Goal: Task Accomplishment & Management: Manage account settings

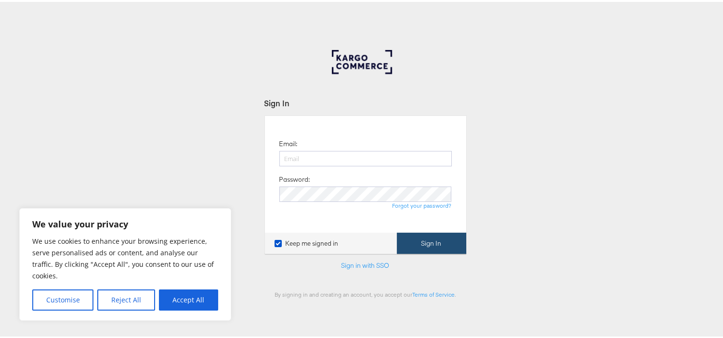
type input "[EMAIL_ADDRESS][PERSON_NAME][DOMAIN_NAME]"
click at [442, 243] on button "Sign In" at bounding box center [431, 242] width 69 height 22
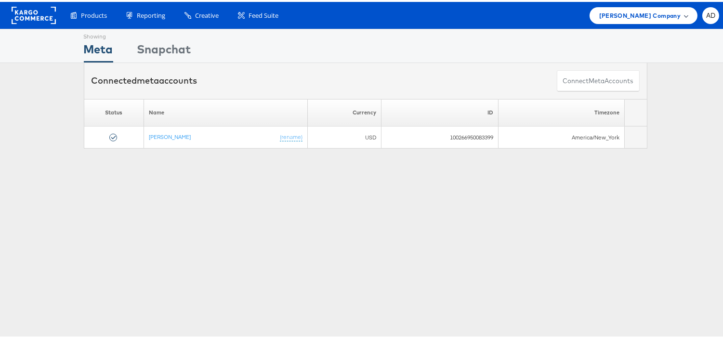
click at [634, 16] on span "Steve Madden Company" at bounding box center [639, 14] width 81 height 10
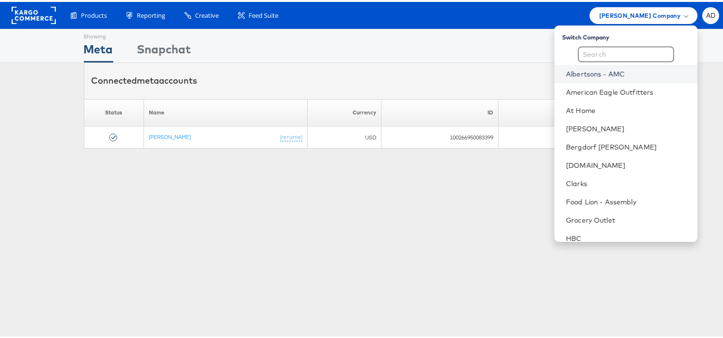
click at [569, 75] on link "Albertsons - AMC" at bounding box center [628, 72] width 124 height 10
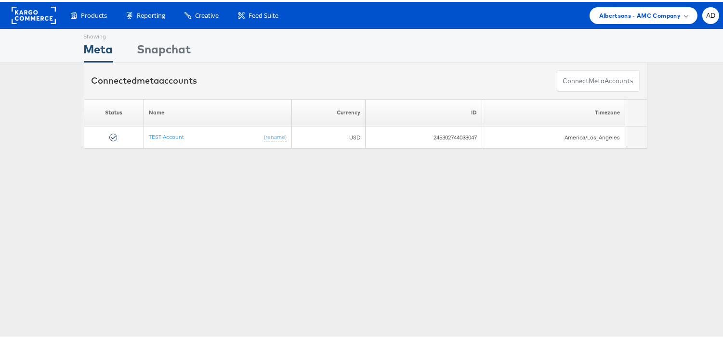
click at [708, 273] on div "Showing Meta Showing [GEOGRAPHIC_DATA] Connected meta accounts Connect meta Acc…" at bounding box center [365, 267] width 730 height 481
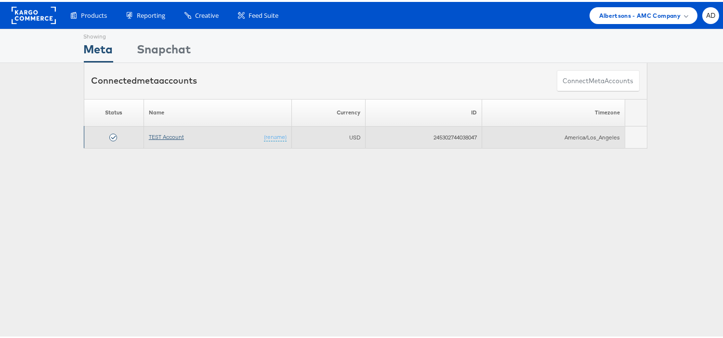
click at [154, 132] on link "TEST Account" at bounding box center [166, 134] width 35 height 7
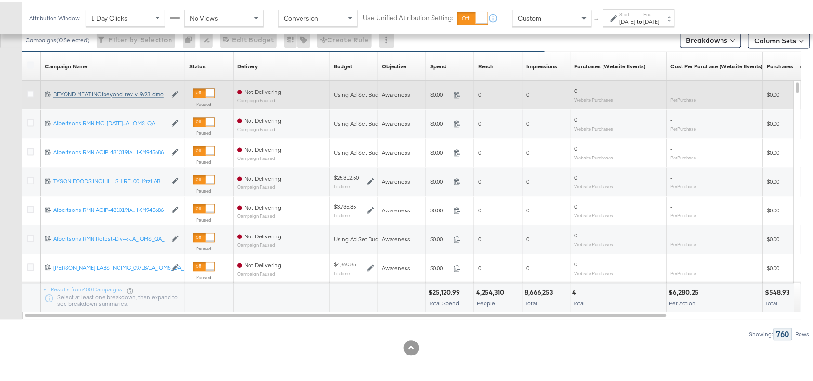
scroll to position [308, 0]
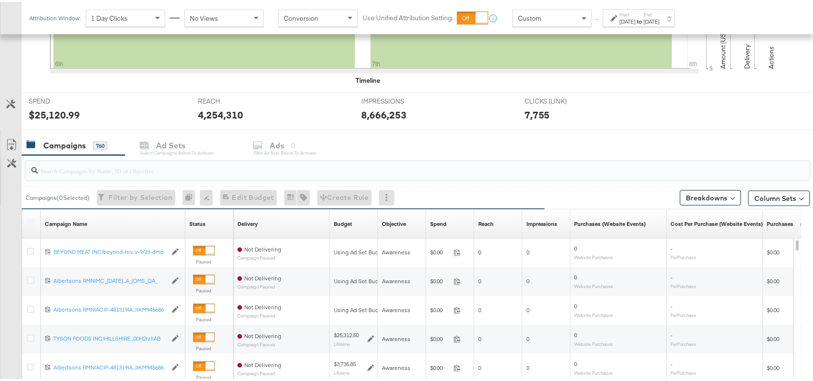
click at [88, 169] on input "search" at bounding box center [388, 164] width 700 height 19
paste input "120230827938750307"
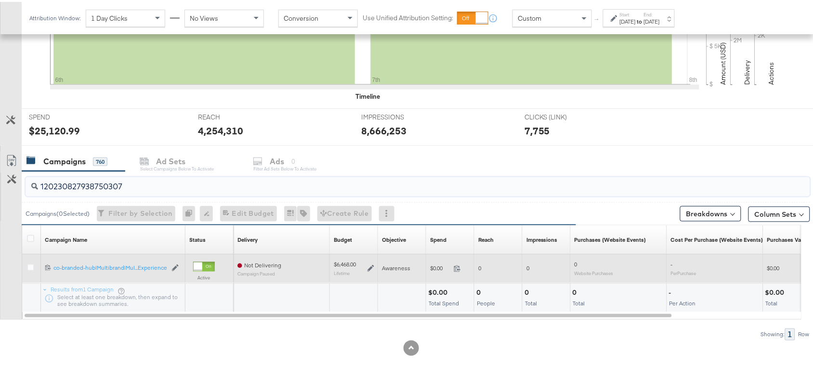
type input "120230827938750307"
click at [34, 265] on div at bounding box center [32, 267] width 10 height 10
click at [30, 265] on icon at bounding box center [30, 265] width 7 height 7
click at [0, 0] on input "checkbox" at bounding box center [0, 0] width 0 height 0
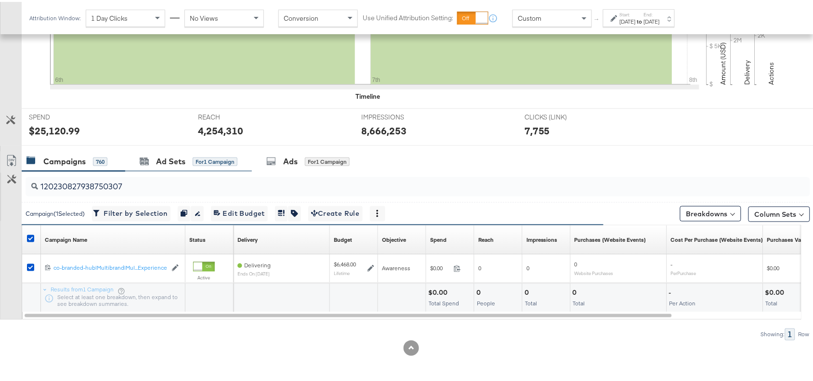
click at [165, 167] on div "Ad Sets for 1 Campaign" at bounding box center [188, 159] width 127 height 21
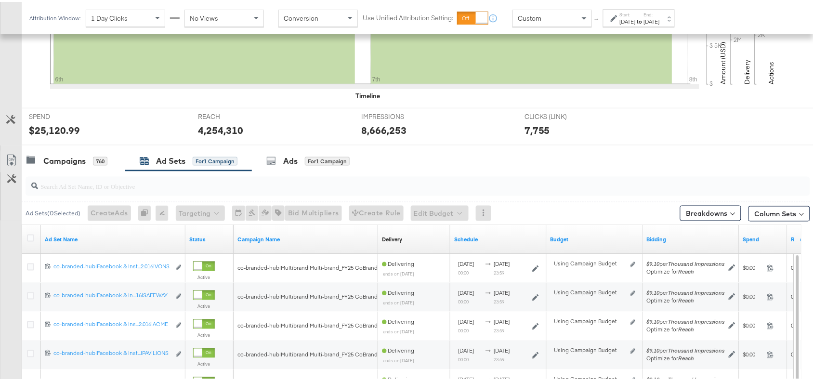
click at [104, 186] on input "search" at bounding box center [388, 180] width 700 height 19
paste input "co-branded-hub|Facebook & Instagram|Social Media|FBIG - Premium Carousel & Prod…"
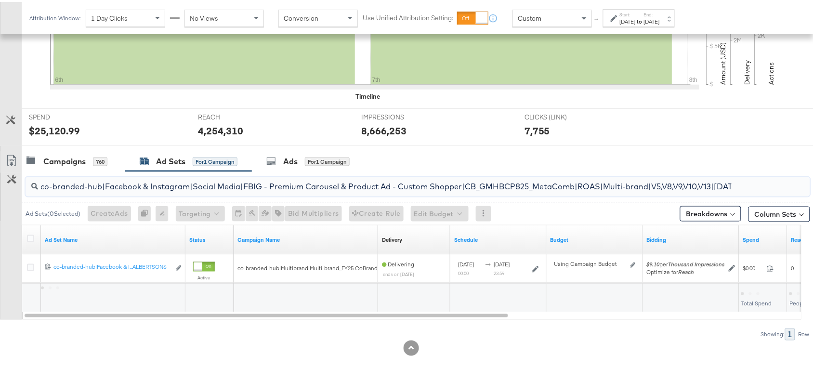
scroll to position [0, 311]
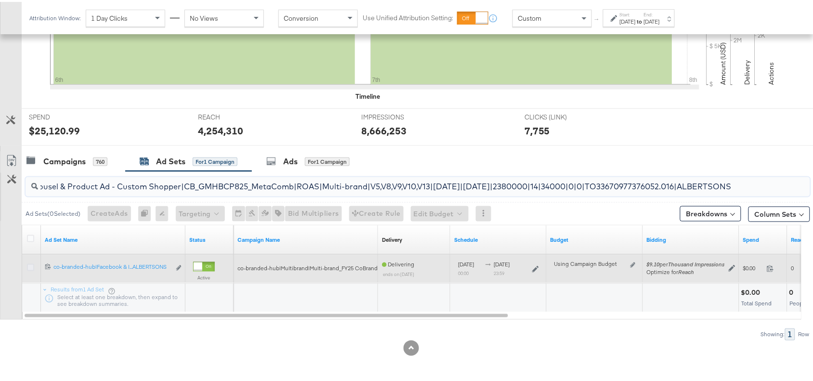
type input "co-branded-hub|Facebook & Instagram|Social Media|FBIG - Premium Carousel & Prod…"
click at [27, 264] on icon at bounding box center [30, 265] width 7 height 7
click at [0, 0] on input "checkbox" at bounding box center [0, 0] width 0 height 0
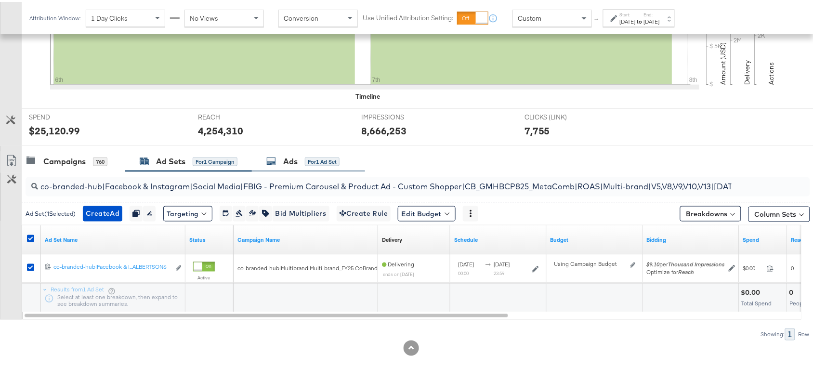
click at [290, 153] on div "Ads for 1 Ad Set" at bounding box center [308, 159] width 113 height 21
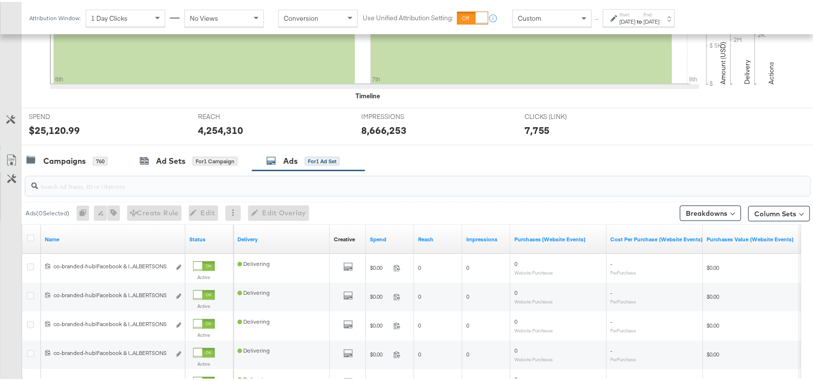
click at [157, 186] on input "search" at bounding box center [388, 180] width 700 height 19
paste input "co-branded-hub|Facebook & Instagram|Social Media|FBIG - Video IX - Custom Shopp…"
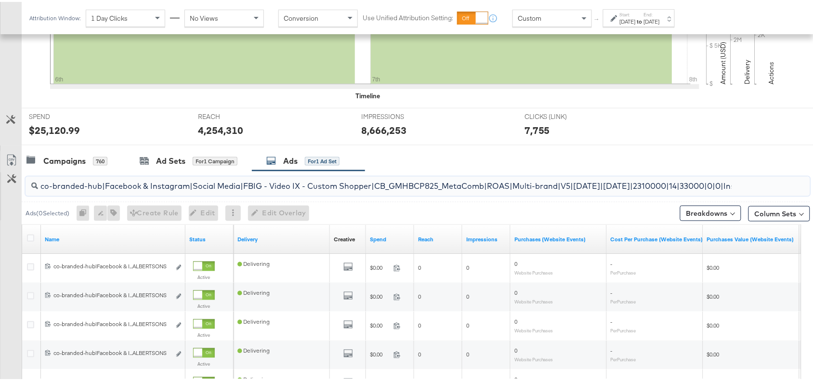
scroll to position [0, 167]
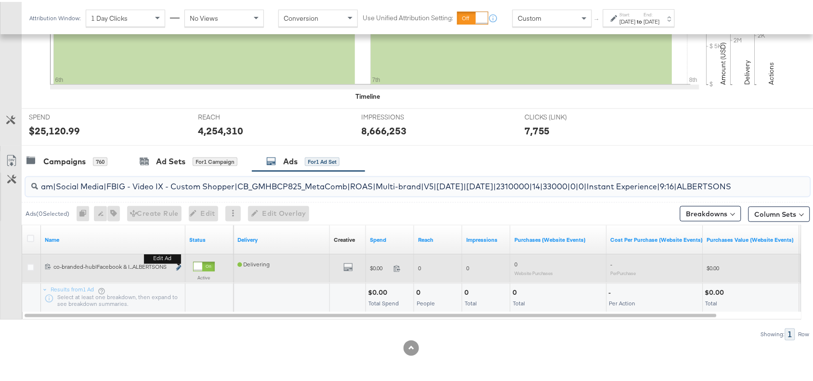
type input "co-branded-hub|Facebook & Instagram|Social Media|FBIG - Video IX - Custom Shopp…"
click at [177, 266] on icon "link" at bounding box center [178, 265] width 5 height 5
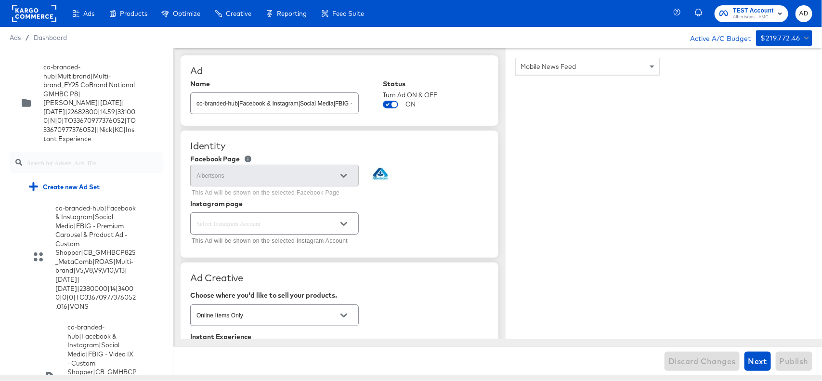
scroll to position [6331, 0]
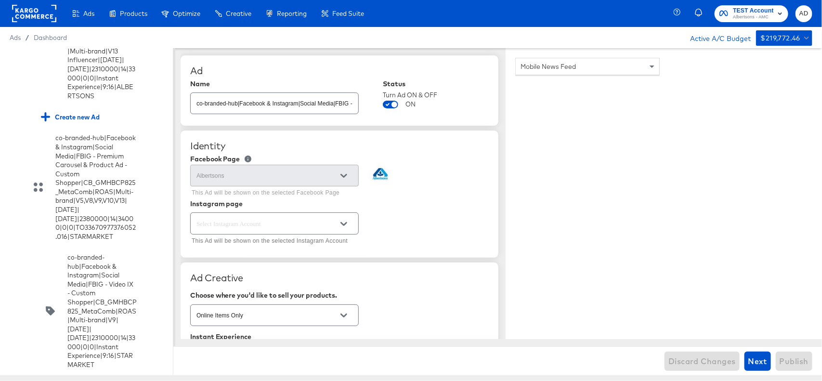
click at [0, 0] on input "checkbox" at bounding box center [0, 0] width 0 height 0
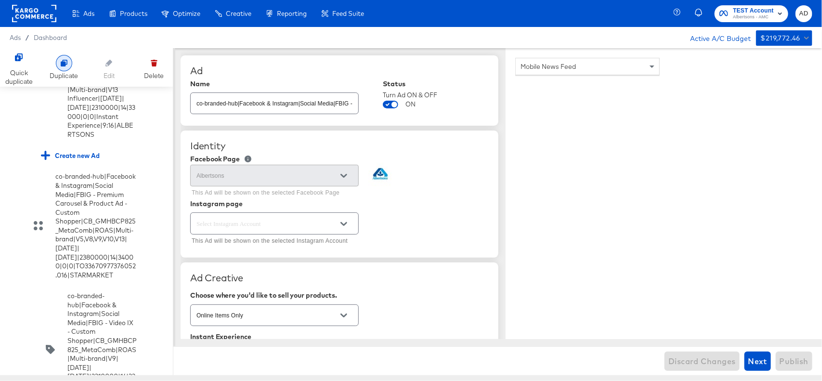
click at [61, 71] on div "Duplicate" at bounding box center [64, 75] width 28 height 9
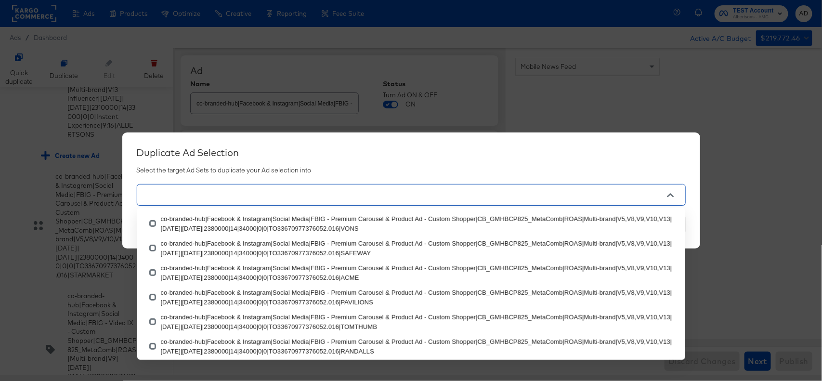
click at [280, 195] on input "text" at bounding box center [397, 195] width 513 height 11
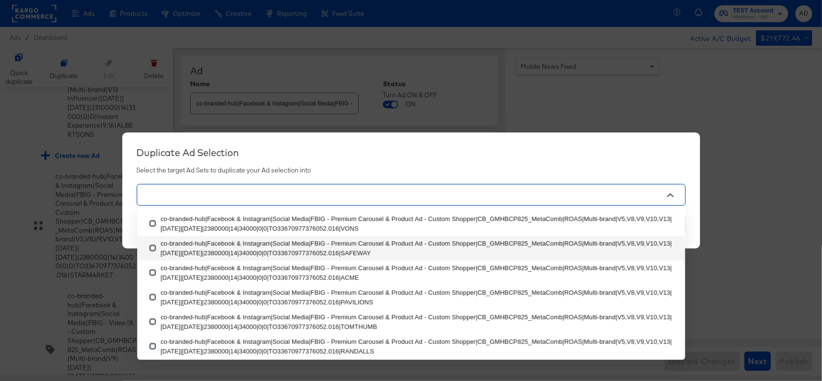
scroll to position [101, 0]
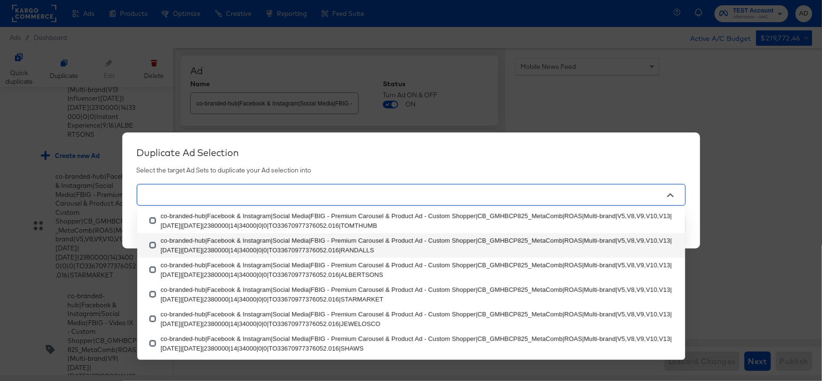
paste input "co-branded-hub|Facebook & Instagram|Social Media|FBIG - Video IX - Custom Shopp…"
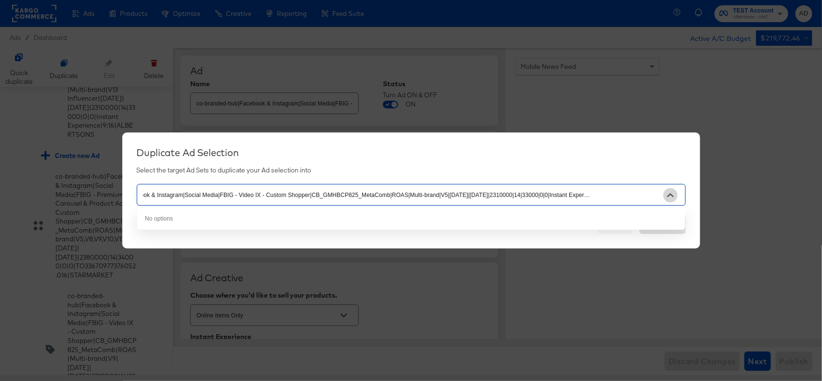
click at [675, 196] on button "Close" at bounding box center [670, 195] width 14 height 14
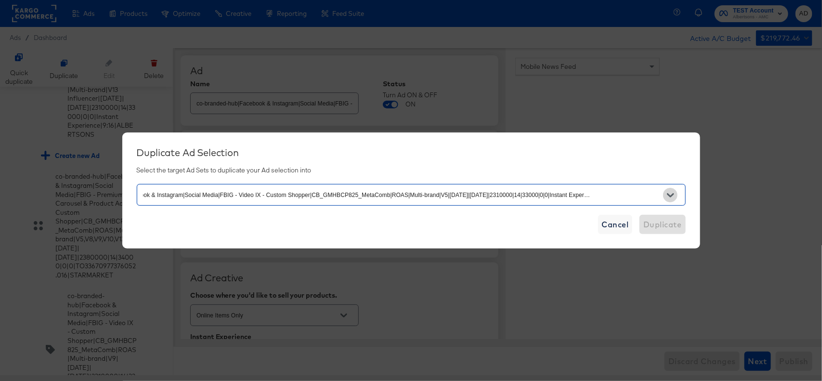
click at [675, 196] on button "Open" at bounding box center [670, 195] width 14 height 14
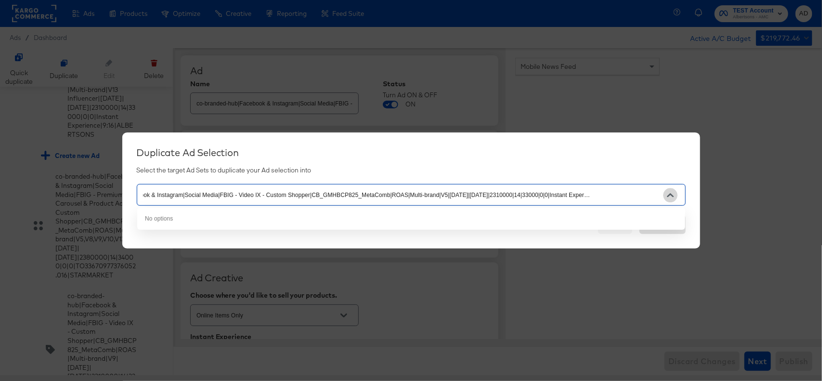
click at [675, 196] on button "Close" at bounding box center [670, 195] width 14 height 14
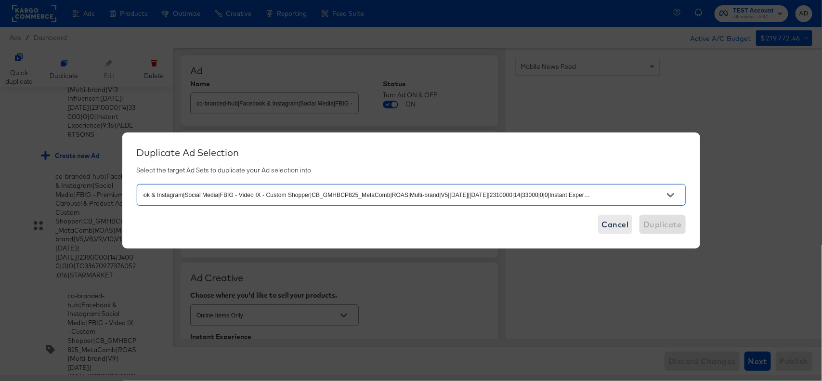
type input "co-branded-hub|Facebook & Instagram|Social Media|FBIG - Video IX - Custom Shopp…"
click at [623, 224] on span "Cancel" at bounding box center [615, 224] width 27 height 13
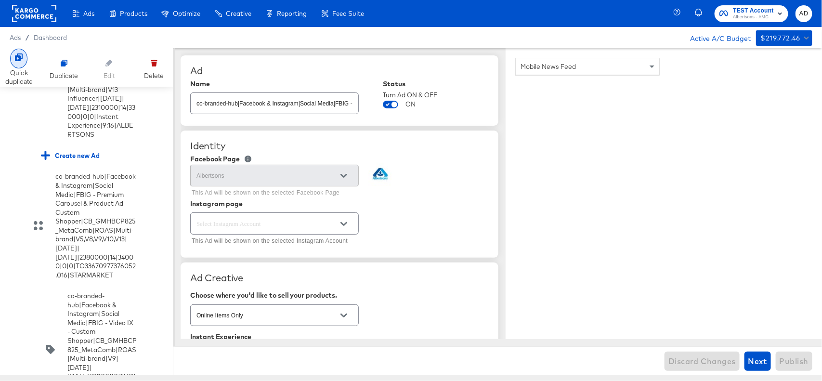
click at [11, 68] on div "Quick duplicate" at bounding box center [18, 77] width 27 height 18
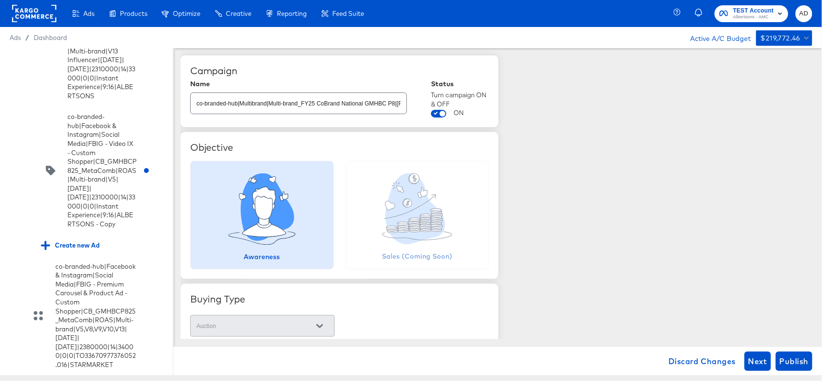
scroll to position [7092, 0]
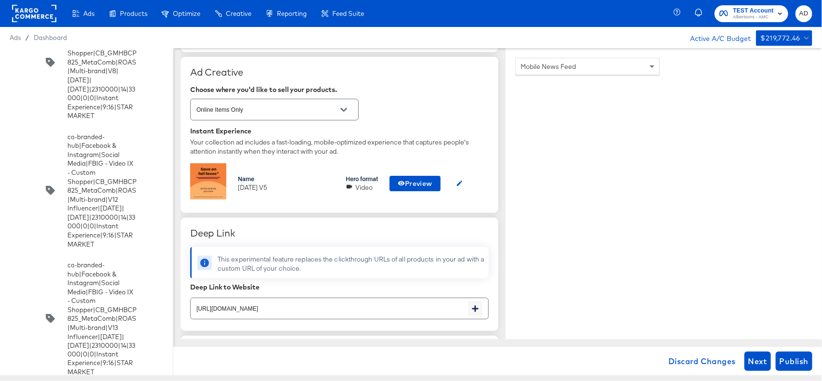
scroll to position [0, 0]
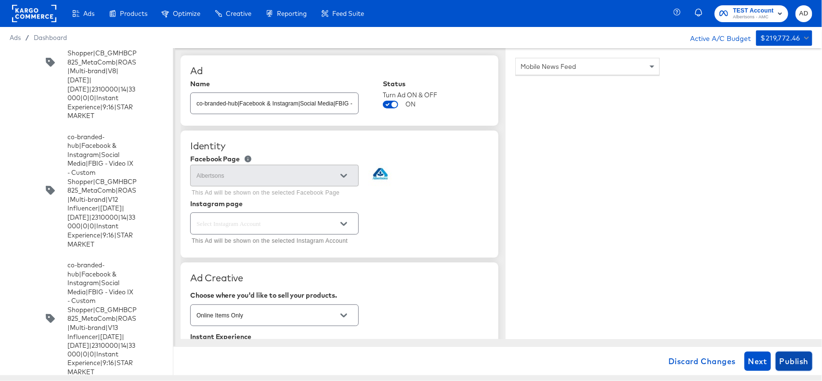
click at [790, 359] on span "Publish" at bounding box center [793, 360] width 29 height 13
type textarea "x"
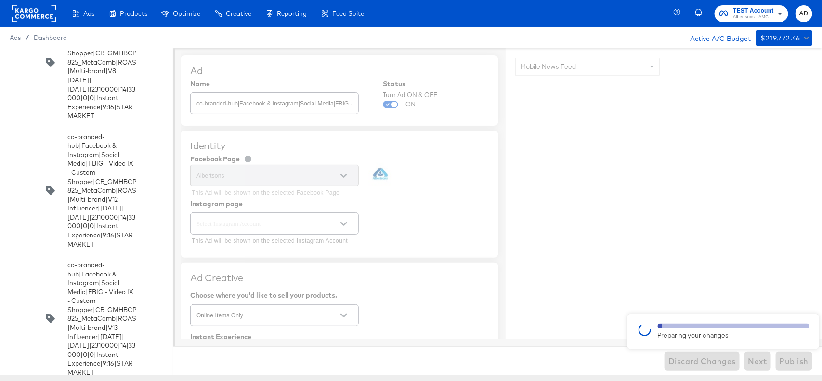
type textarea "x"
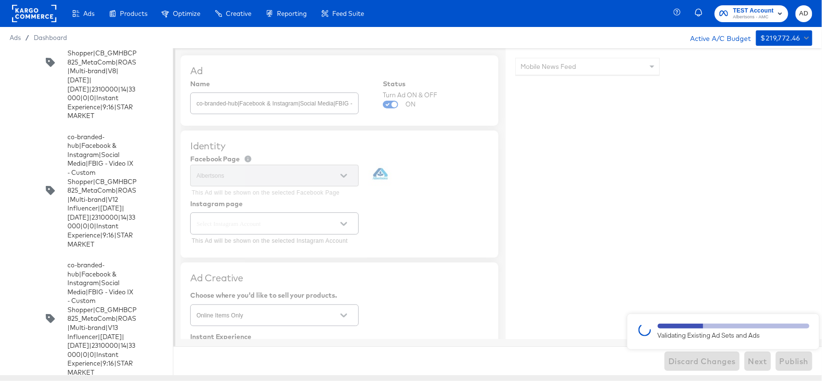
type textarea "x"
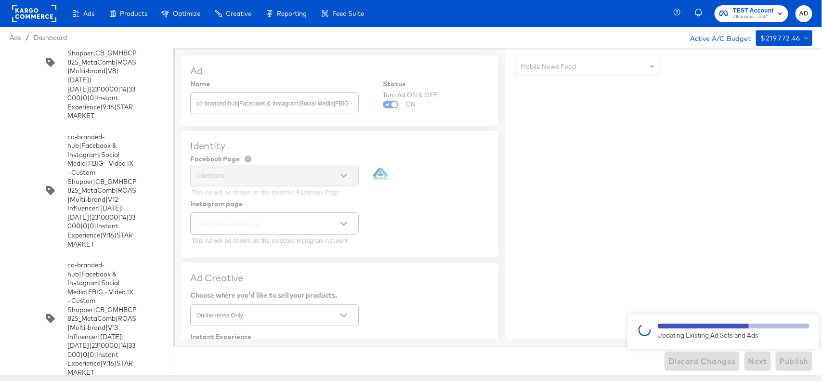
type textarea "x"
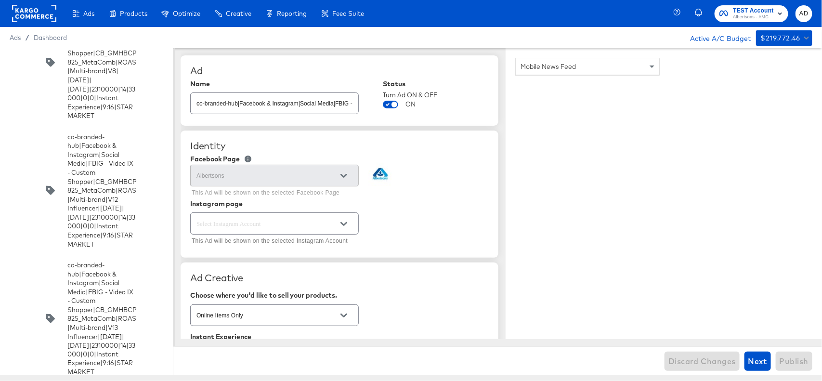
type textarea "x"
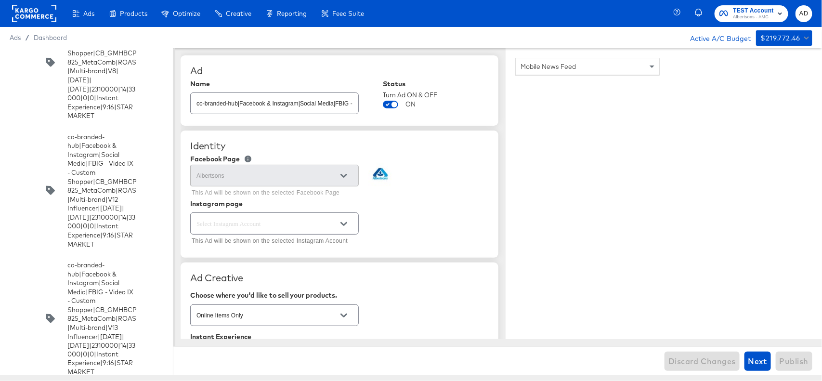
click at [0, 0] on input "checkbox" at bounding box center [0, 0] width 0 height 0
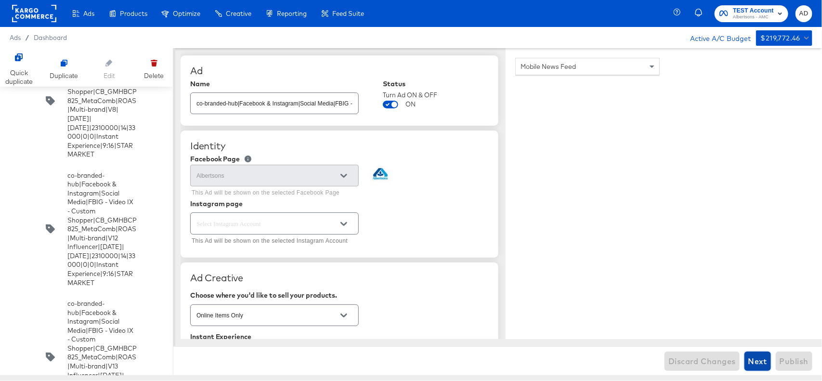
click at [755, 362] on span "Next" at bounding box center [757, 360] width 19 height 13
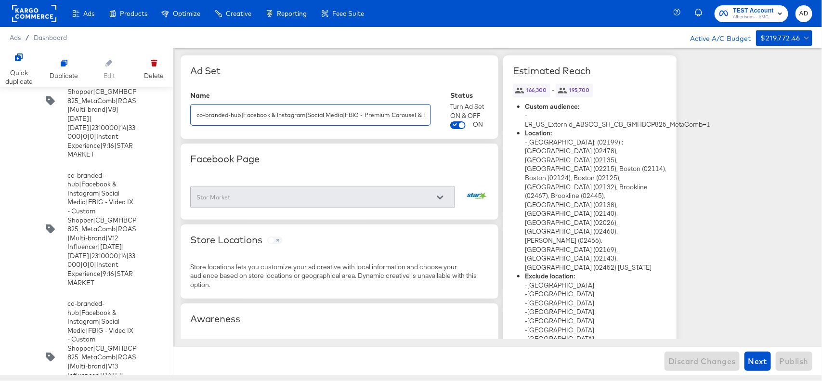
click at [357, 113] on input "co-branded-hub|Facebook & Instagram|Social Media|FBIG - Premium Carousel & Prod…" at bounding box center [311, 111] width 240 height 21
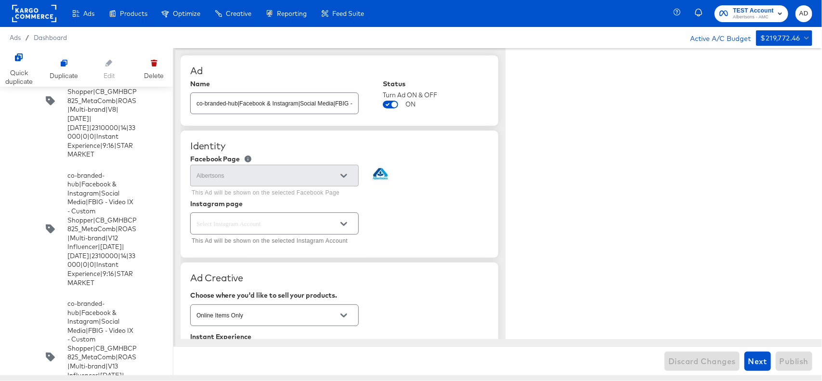
type textarea "x"
click at [283, 108] on input "co-branded-hub|Facebook & Instagram|Social Media|FBIG - Video IX - Custom Shopp…" at bounding box center [275, 99] width 168 height 21
type textarea "x"
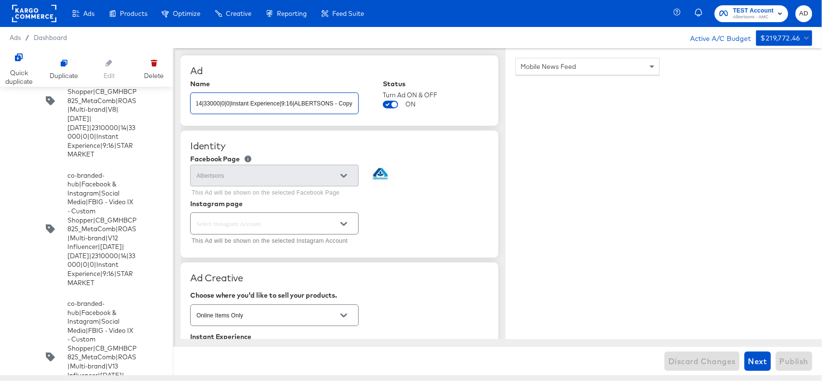
scroll to position [0, 453]
click at [270, 182] on div "Albertsons" at bounding box center [274, 176] width 168 height 22
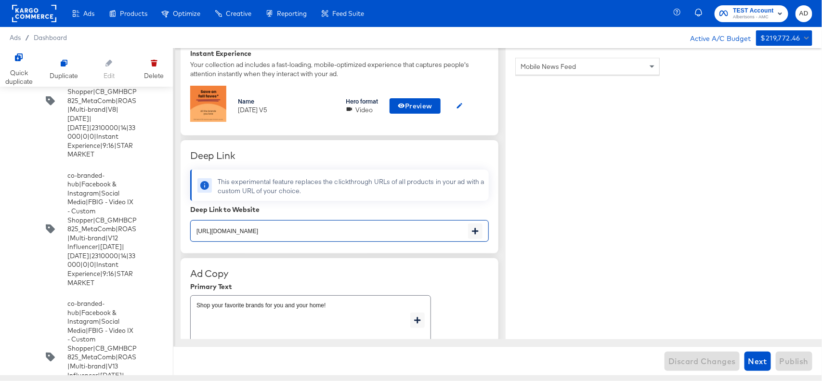
scroll to position [0, 0]
click at [386, 230] on input "https://www.albertsons.com/shop/aisles/personal-care-health.html" at bounding box center [329, 227] width 277 height 21
click at [423, 232] on input "https://www.albertsons.com/shop/aisles/personal-care-health.html cytfyh" at bounding box center [329, 227] width 277 height 21
type input "https://www.albertsons.com/shop/aisles/personal-care-health.html"
type textarea "x"
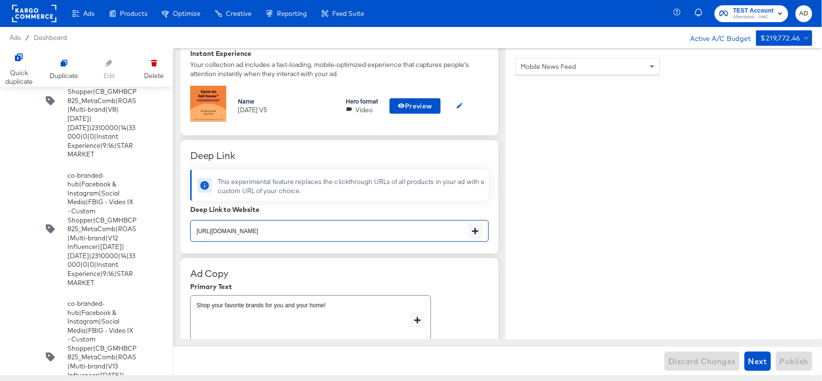
type textarea "x"
click at [710, 360] on div "Discard Changes Next Publish" at bounding box center [497, 360] width 648 height 29
click at [703, 361] on span "Discard Changes" at bounding box center [701, 360] width 67 height 13
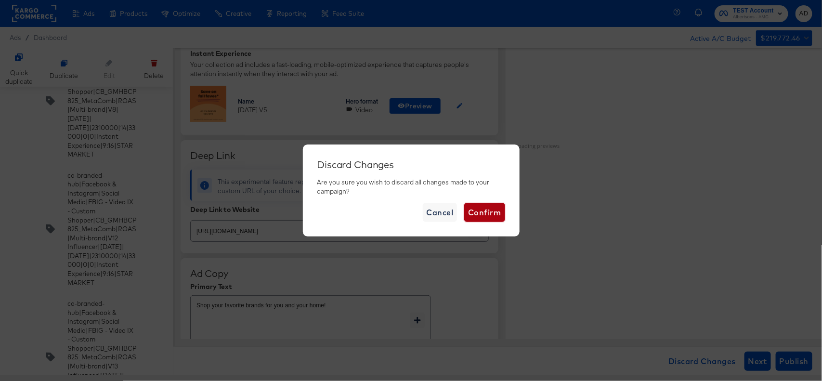
click at [479, 213] on span "Confirm" at bounding box center [484, 212] width 33 height 13
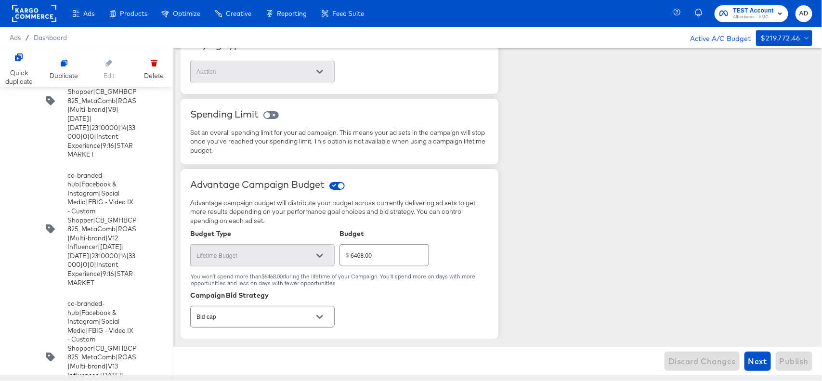
scroll to position [255, 0]
click at [152, 71] on div "Delete" at bounding box center [154, 75] width 20 height 9
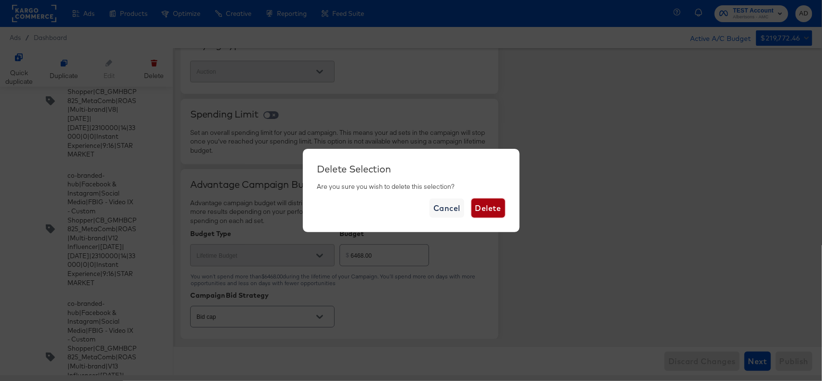
click at [492, 209] on span "Delete" at bounding box center [488, 207] width 26 height 13
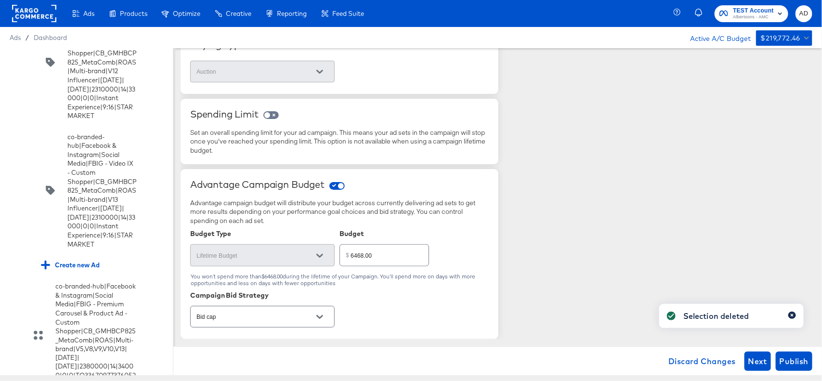
click at [792, 316] on icon "button" at bounding box center [792, 314] width 4 height 5
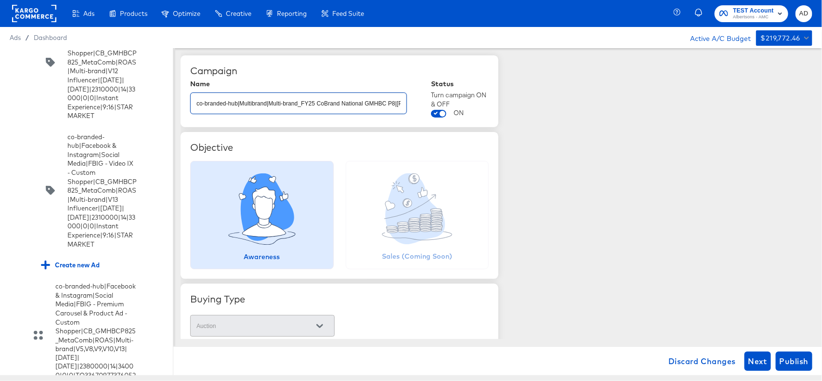
click at [285, 98] on input "co-branded-hub|Multibrand|Multi-brand_FY25 CoBrand National GMHBC P8|SAL|9/10/2…" at bounding box center [299, 99] width 216 height 21
click at [23, 20] on rect at bounding box center [34, 13] width 44 height 17
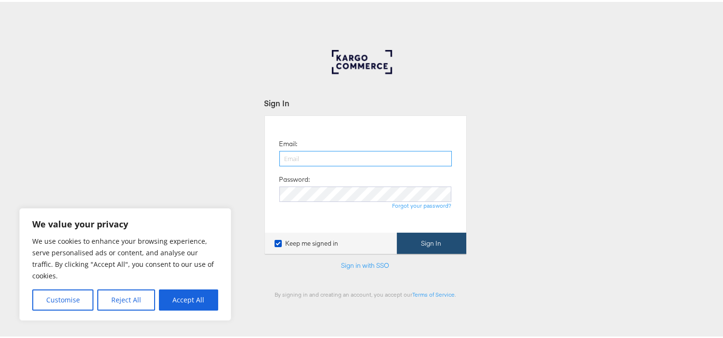
type input "[EMAIL_ADDRESS][PERSON_NAME][DOMAIN_NAME]"
click at [437, 243] on button "Sign In" at bounding box center [431, 242] width 69 height 22
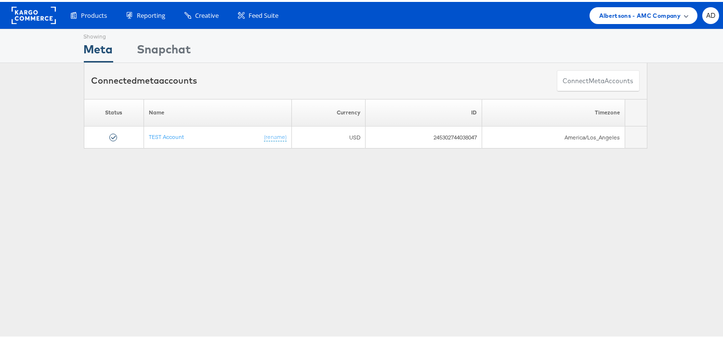
click at [622, 12] on span "Albertsons - AMC Company" at bounding box center [639, 14] width 81 height 10
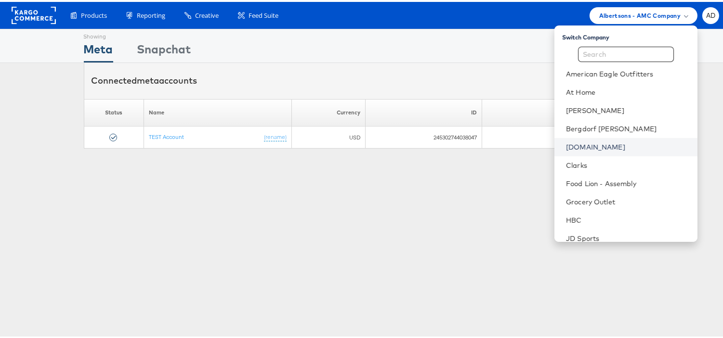
click at [567, 146] on link "[DOMAIN_NAME]" at bounding box center [628, 146] width 124 height 10
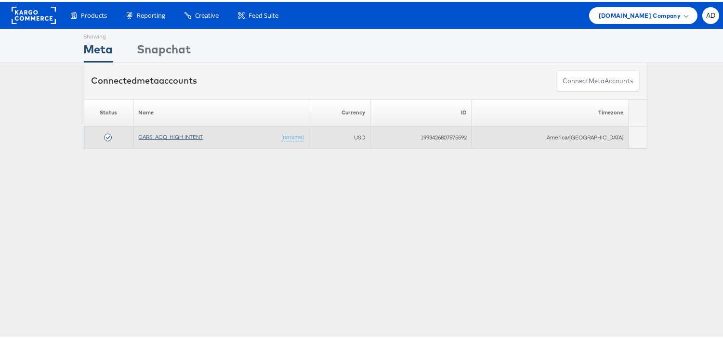
click at [182, 137] on link "CARS_ACQ_HIGH INTENT" at bounding box center [170, 134] width 65 height 7
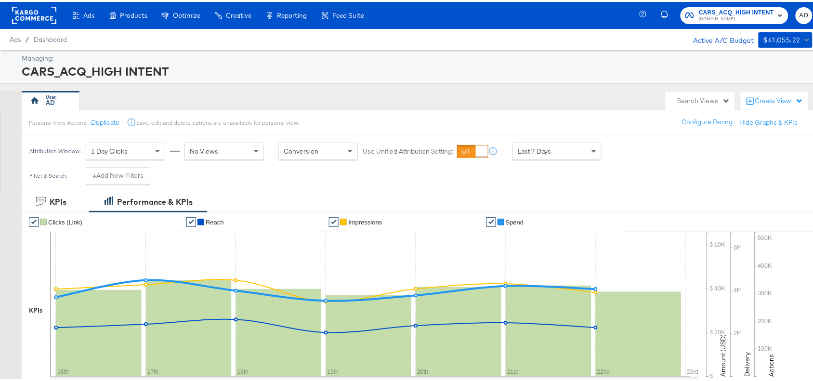
click at [718, 103] on div "Search Views" at bounding box center [699, 99] width 69 height 19
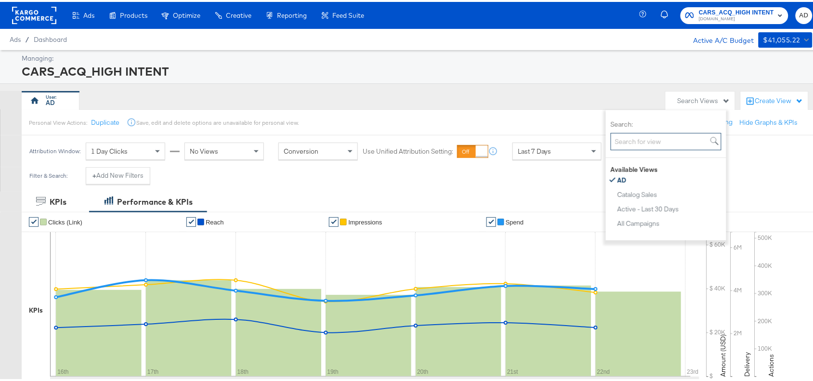
click at [650, 146] on input "Search:" at bounding box center [665, 140] width 111 height 18
type input "Active"
click at [773, 102] on div "Create View" at bounding box center [779, 99] width 48 height 10
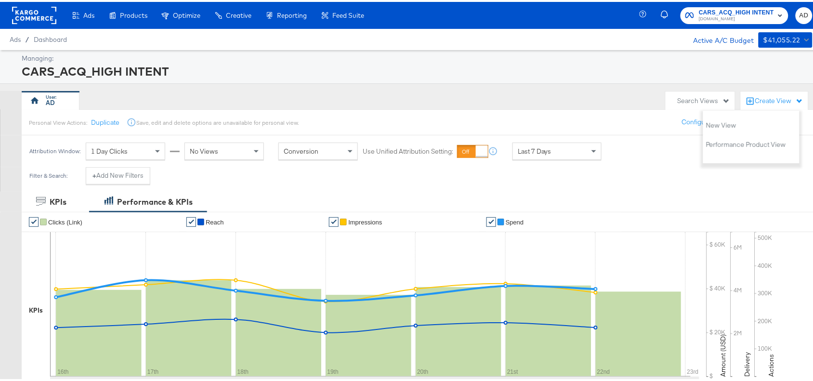
click at [672, 105] on div "Search Views" at bounding box center [699, 99] width 69 height 19
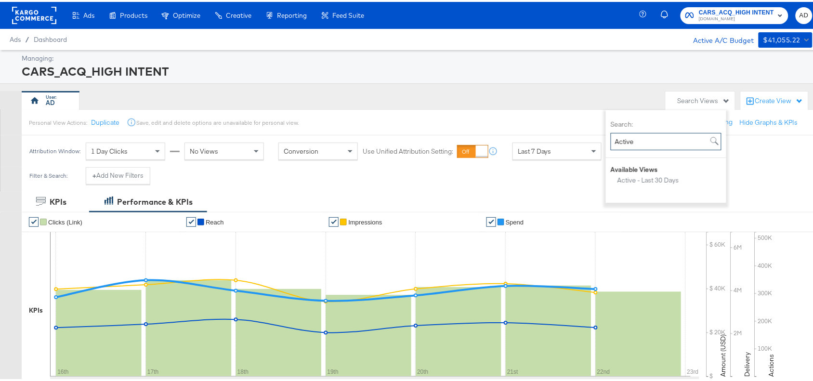
click at [657, 140] on input "Active" at bounding box center [665, 140] width 111 height 18
type input "A"
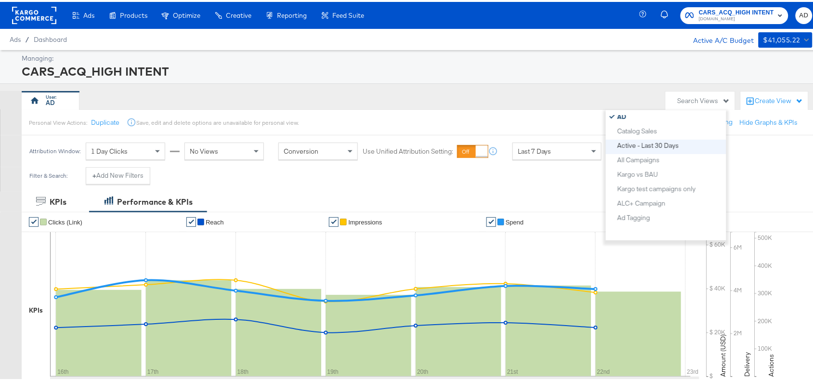
click at [673, 140] on div "Active - Last 30 Days" at bounding box center [648, 143] width 62 height 7
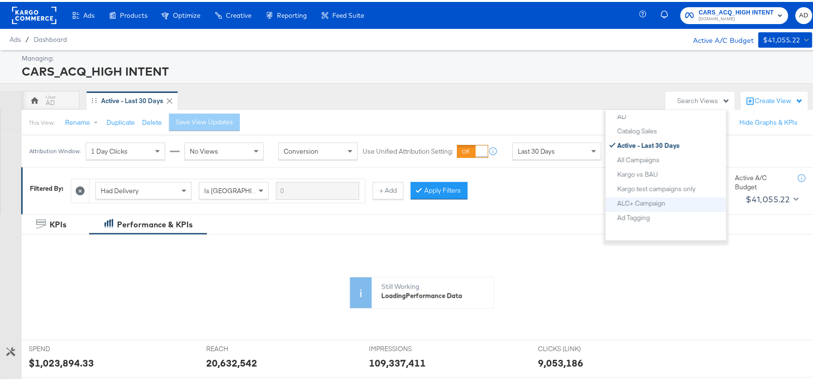
click at [608, 206] on li "ALC+ Campaign" at bounding box center [666, 202] width 120 height 14
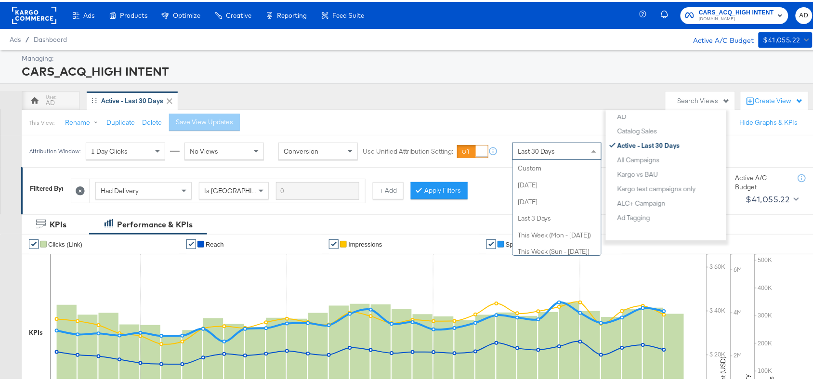
scroll to position [183, 0]
click at [550, 156] on div "Last 30 Days" at bounding box center [557, 149] width 88 height 16
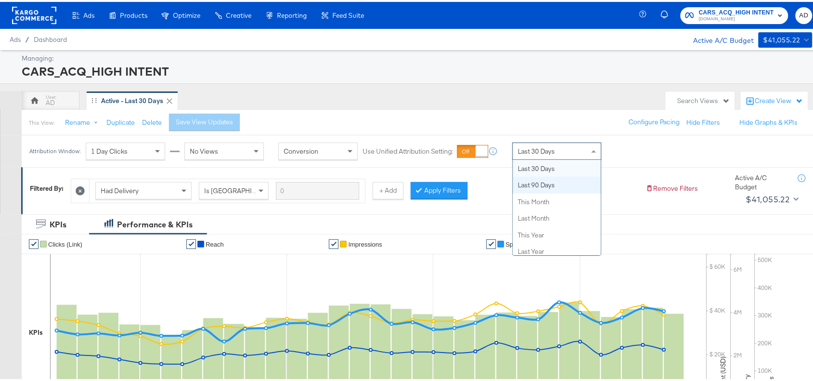
scroll to position [0, 0]
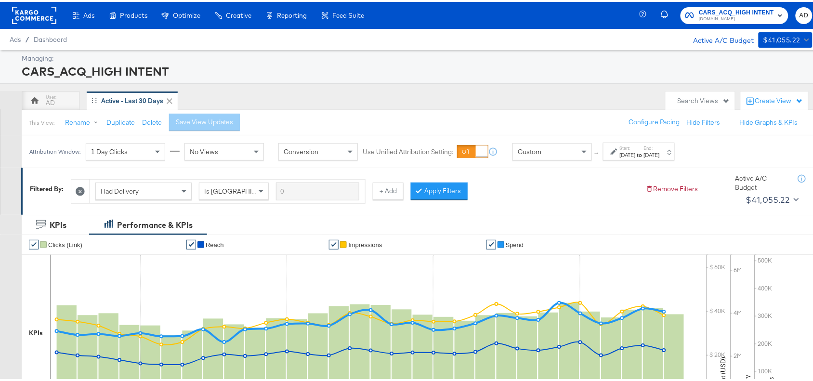
click at [624, 155] on div "Sep 24th 2025" at bounding box center [628, 153] width 16 height 8
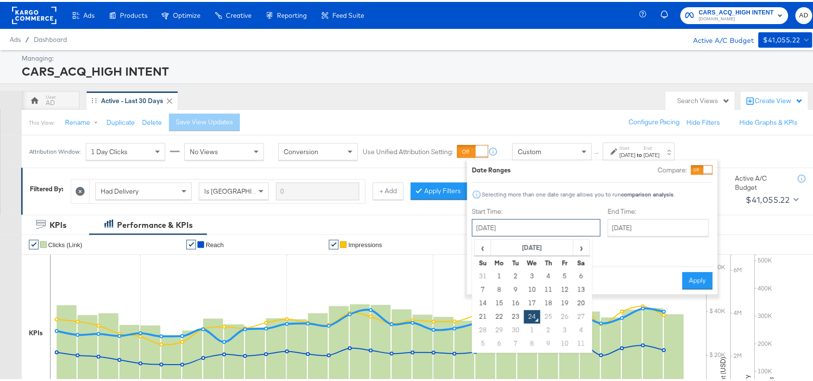
click at [536, 227] on input "September 24th 2025" at bounding box center [536, 225] width 129 height 17
click at [579, 242] on span "›" at bounding box center [581, 245] width 15 height 14
click at [481, 252] on span "‹" at bounding box center [482, 245] width 15 height 14
click at [535, 306] on td "17" at bounding box center [532, 301] width 16 height 13
type input "September 17th 2025"
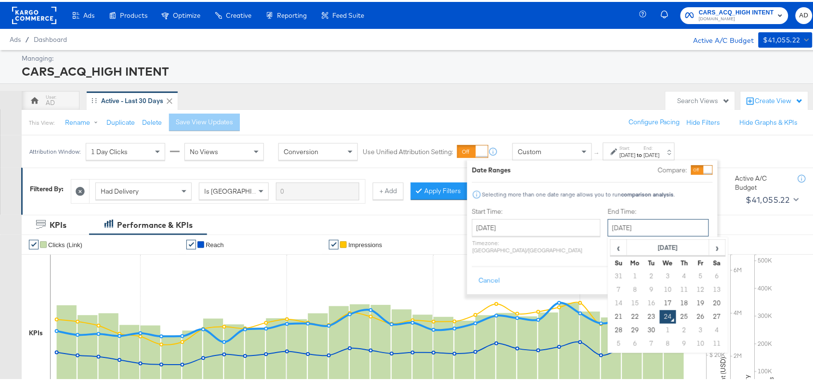
click at [639, 227] on input "September 24th 2025" at bounding box center [658, 225] width 101 height 17
click at [627, 315] on td "22" at bounding box center [635, 314] width 16 height 13
type input "September 22nd 2025"
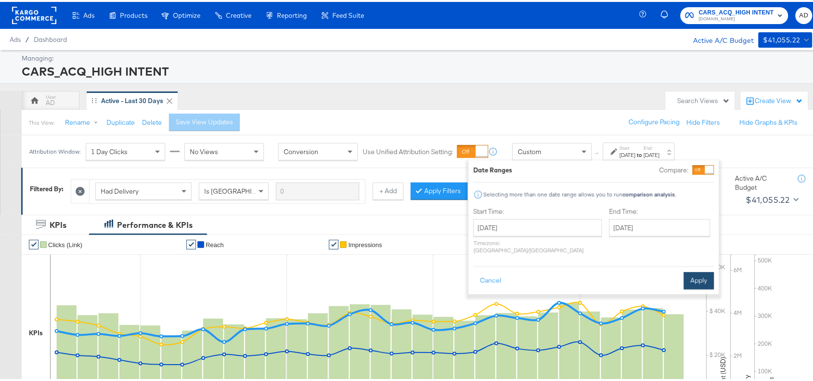
click at [695, 272] on button "Apply" at bounding box center [699, 278] width 30 height 17
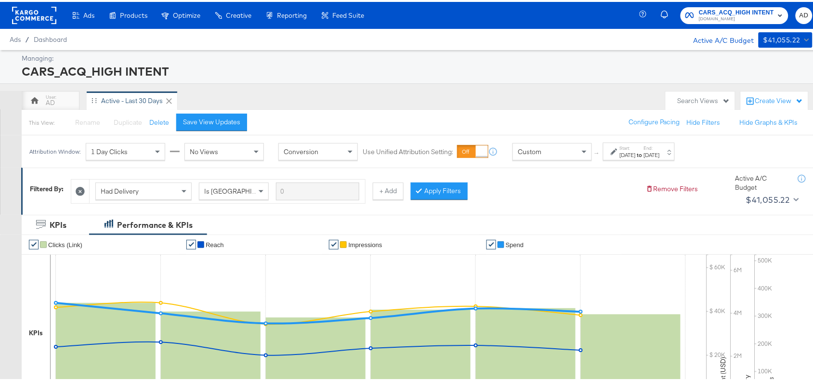
click at [697, 107] on div "Search Views" at bounding box center [699, 99] width 69 height 19
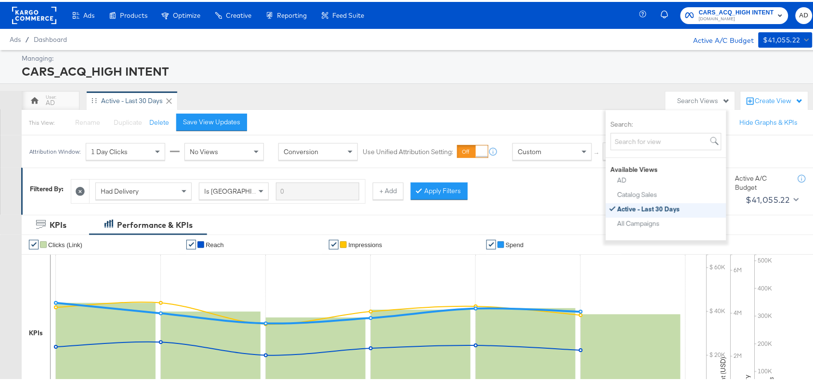
scroll to position [64, 0]
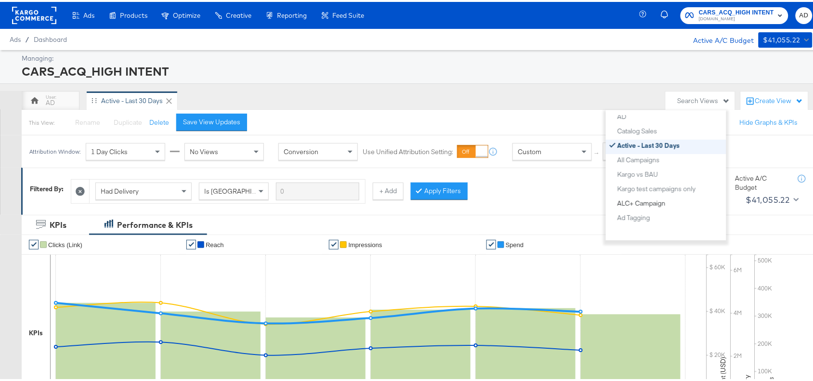
click at [653, 204] on div "ALC+ Campaign" at bounding box center [641, 201] width 48 height 7
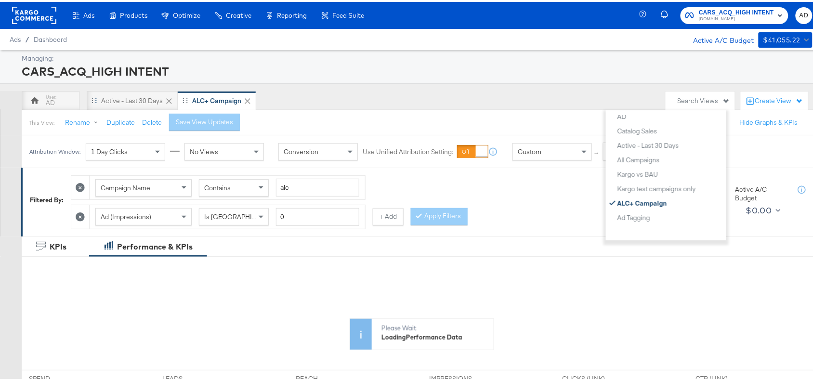
click at [165, 97] on icon at bounding box center [169, 99] width 10 height 10
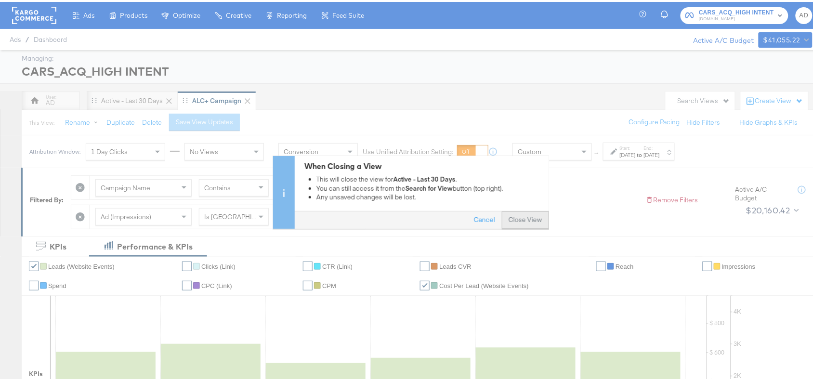
click at [520, 213] on button "Close View" at bounding box center [525, 218] width 47 height 17
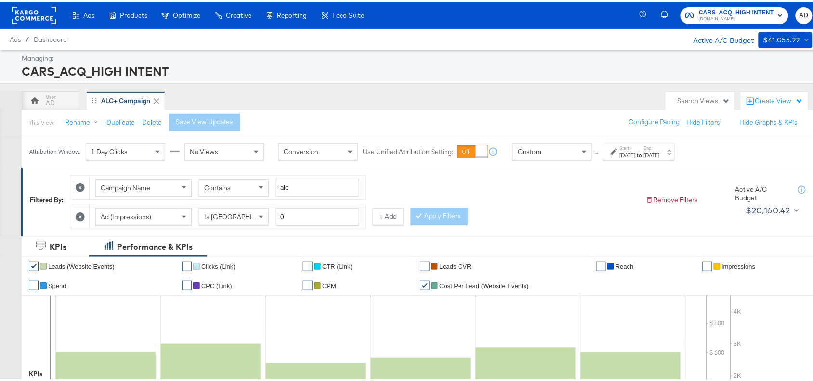
click at [585, 213] on div "Campaign Name Contains alc Ad (Impressions) Is Greater Than 0 + Add Apply Filte…" at bounding box center [354, 197] width 567 height 58
click at [694, 104] on div "Search Views" at bounding box center [699, 99] width 69 height 19
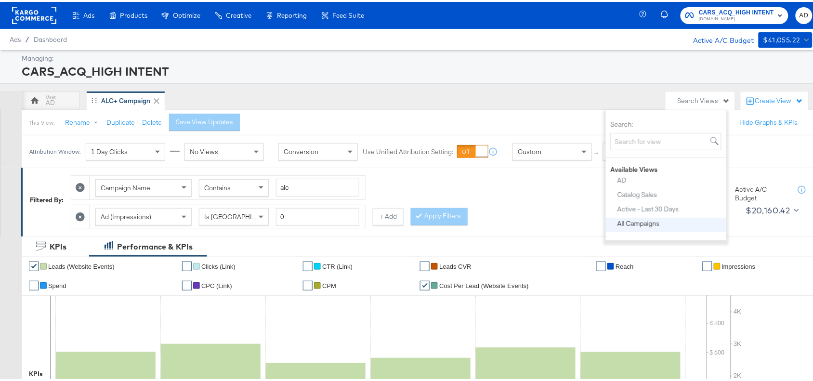
scroll to position [64, 0]
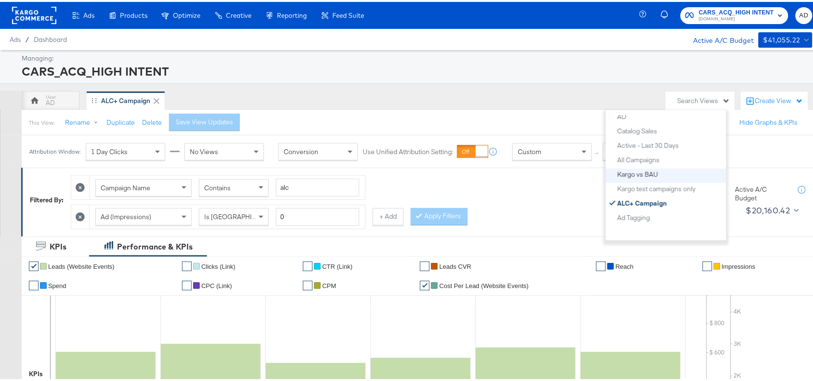
click at [646, 176] on button "Kargo vs BAU" at bounding box center [669, 173] width 105 height 12
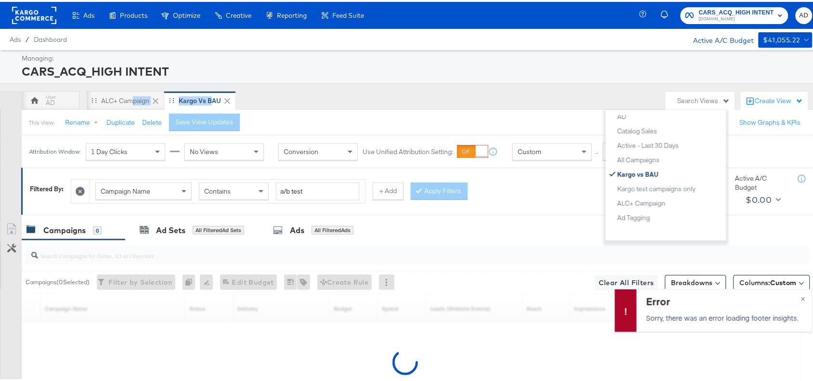
drag, startPoint x: 133, startPoint y: 99, endPoint x: 216, endPoint y: 101, distance: 82.4
click at [216, 101] on div "AD ALC+ Campaign Kargo vs BAU" at bounding box center [341, 98] width 639 height 19
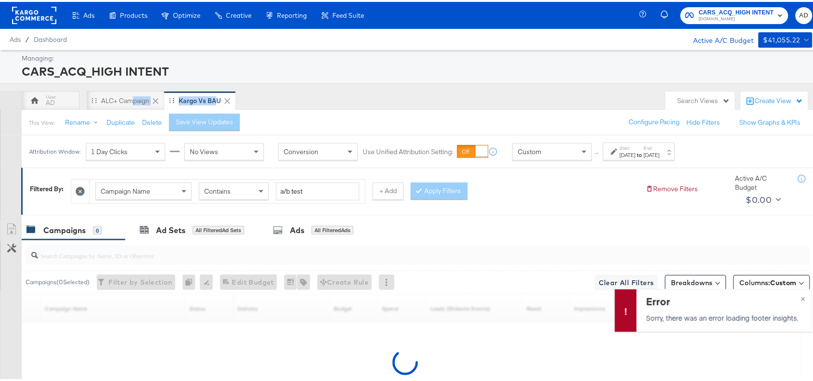
click at [227, 101] on icon at bounding box center [227, 99] width 10 height 10
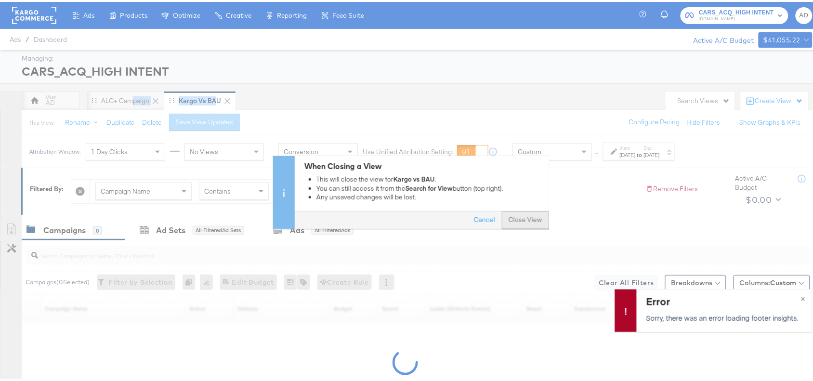
click at [511, 212] on button "Close View" at bounding box center [525, 218] width 47 height 17
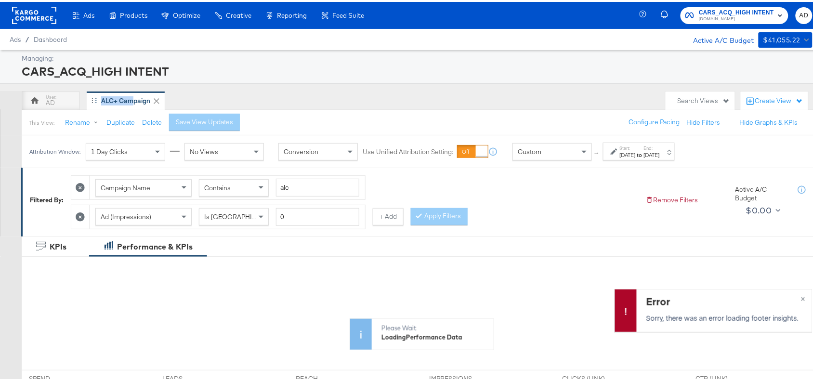
click at [155, 101] on icon at bounding box center [157, 99] width 10 height 10
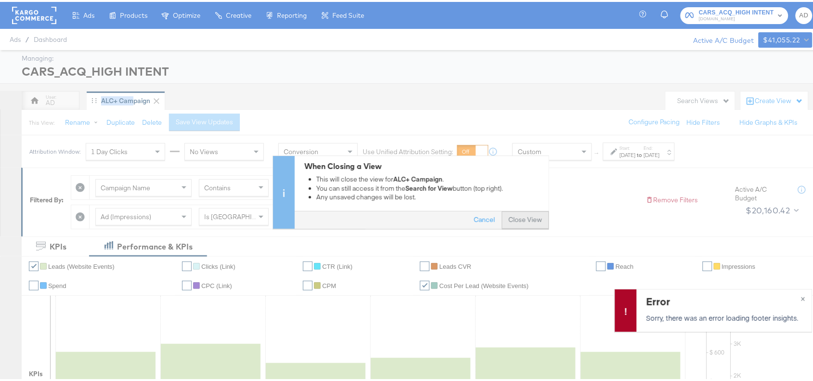
click at [528, 215] on button "Close View" at bounding box center [525, 218] width 47 height 17
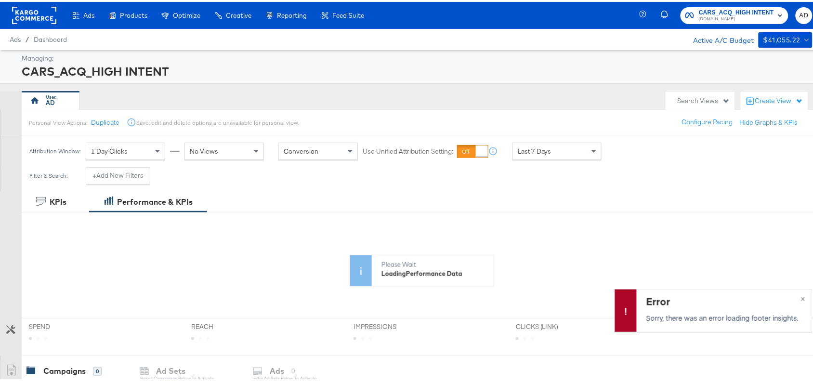
click at [685, 94] on div "Search Views" at bounding box center [703, 98] width 52 height 9
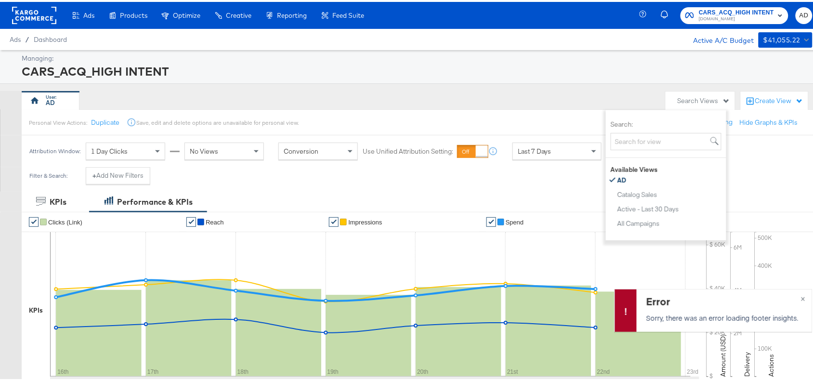
scroll to position [64, 0]
click at [646, 176] on div "Kargo vs BAU" at bounding box center [637, 172] width 41 height 7
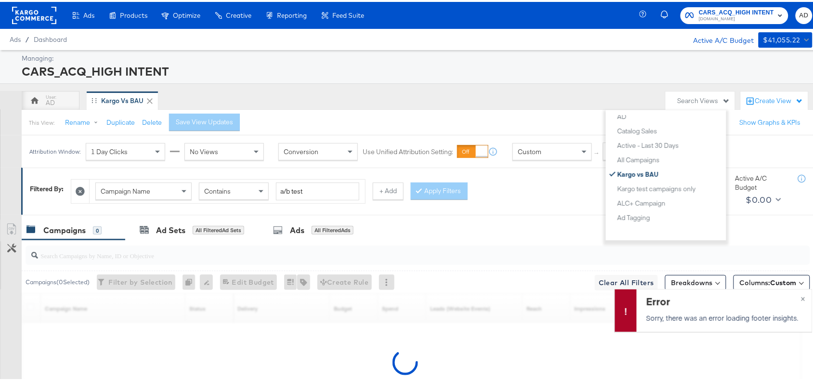
click at [708, 104] on div "Search Views" at bounding box center [699, 99] width 69 height 19
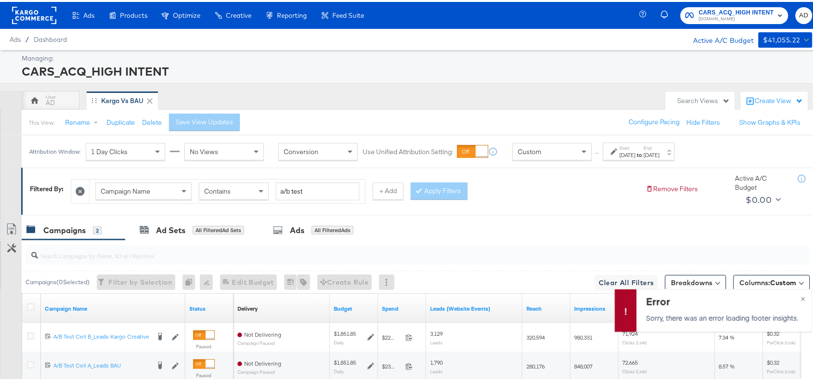
click at [708, 104] on div "Search Views" at bounding box center [699, 99] width 69 height 19
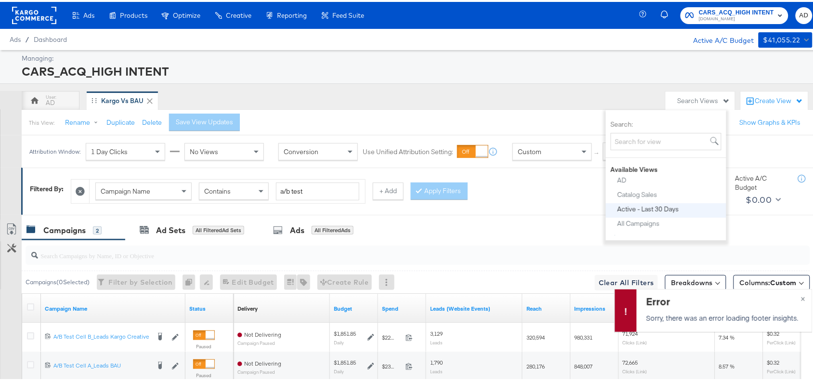
scroll to position [64, 0]
click at [644, 198] on div "ALC+ Campaign" at bounding box center [641, 201] width 48 height 7
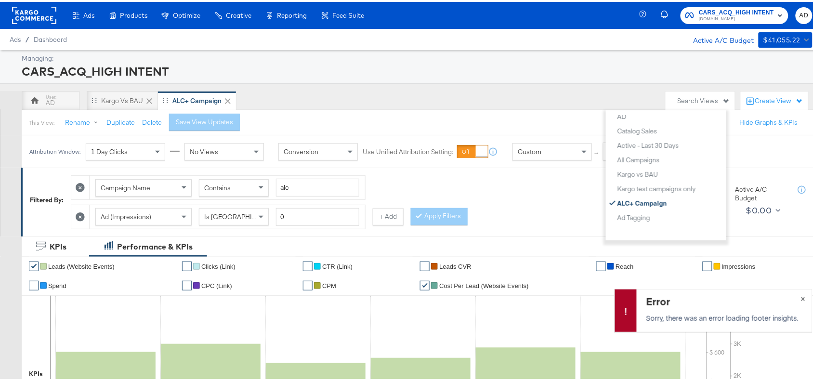
click at [797, 295] on button "×" at bounding box center [803, 295] width 18 height 17
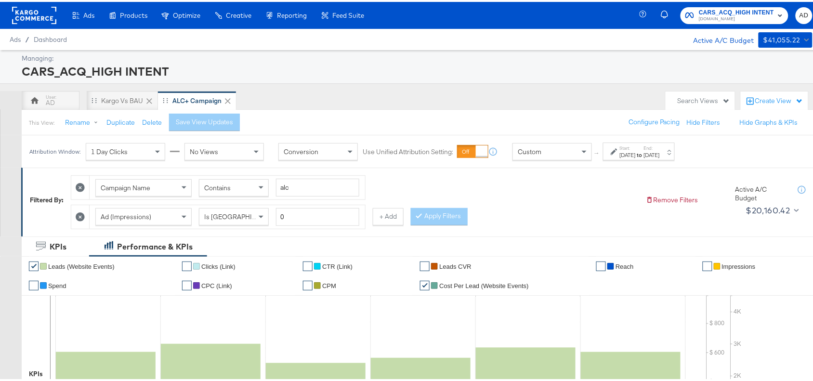
click at [635, 154] on div "Sep 17th 2025" at bounding box center [628, 153] width 16 height 8
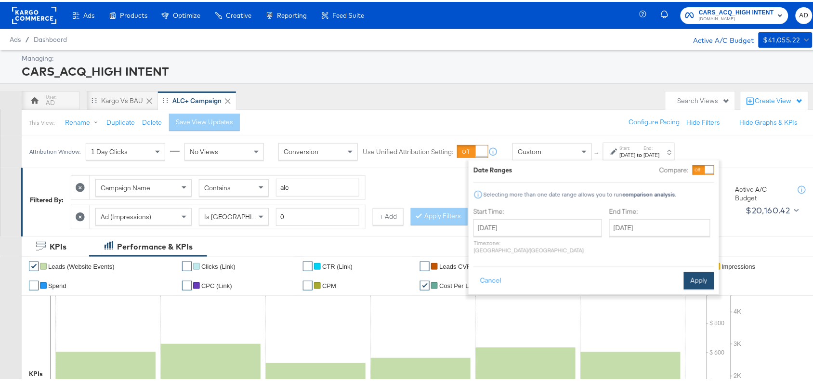
click at [703, 273] on button "Apply" at bounding box center [699, 278] width 30 height 17
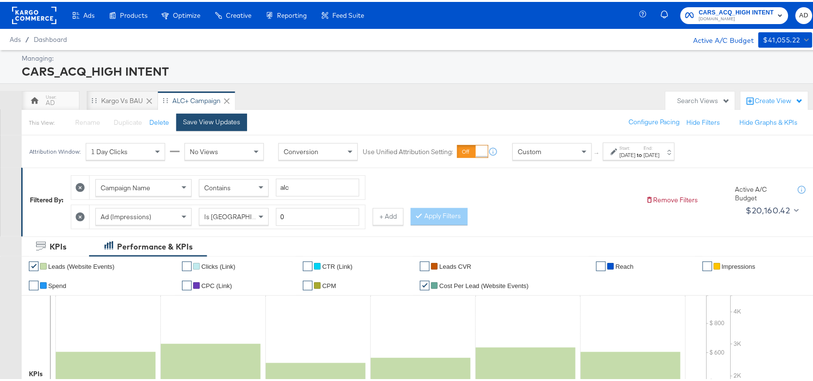
click at [190, 116] on div "Save View Updates" at bounding box center [211, 120] width 57 height 9
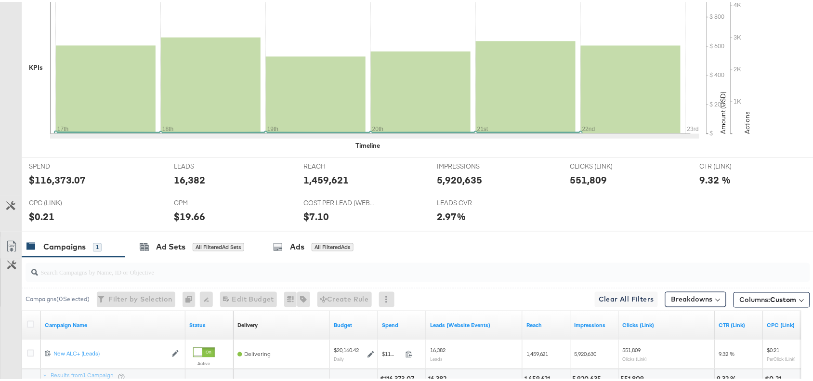
scroll to position [394, 0]
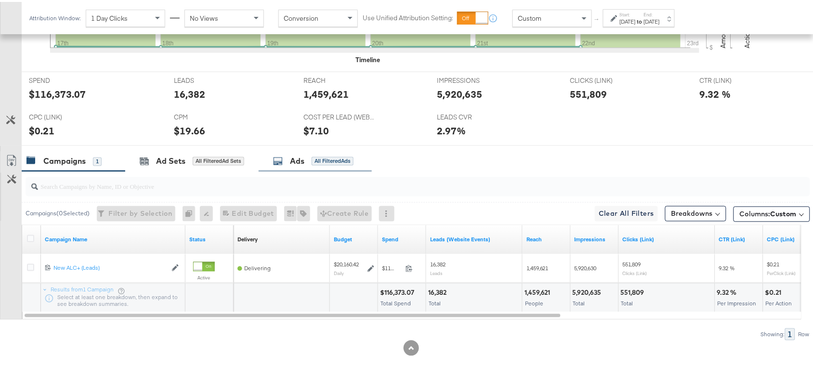
click at [298, 163] on div "Ads" at bounding box center [297, 159] width 14 height 11
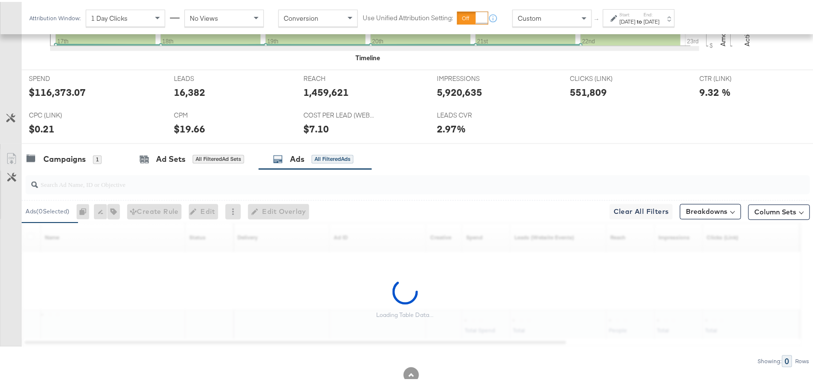
scroll to position [423, 0]
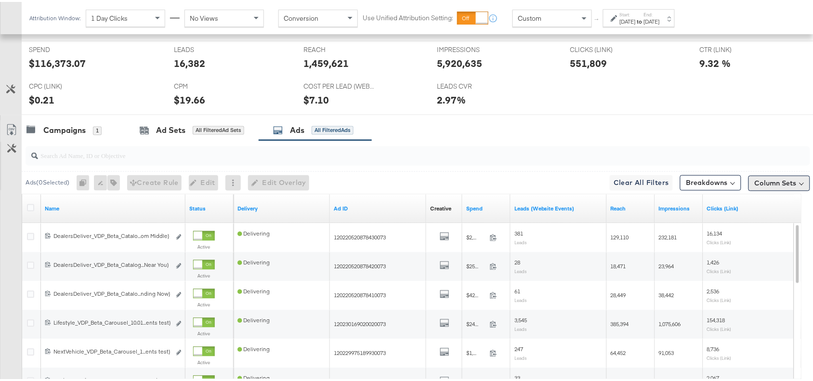
click at [767, 185] on button "Column Sets" at bounding box center [779, 181] width 62 height 15
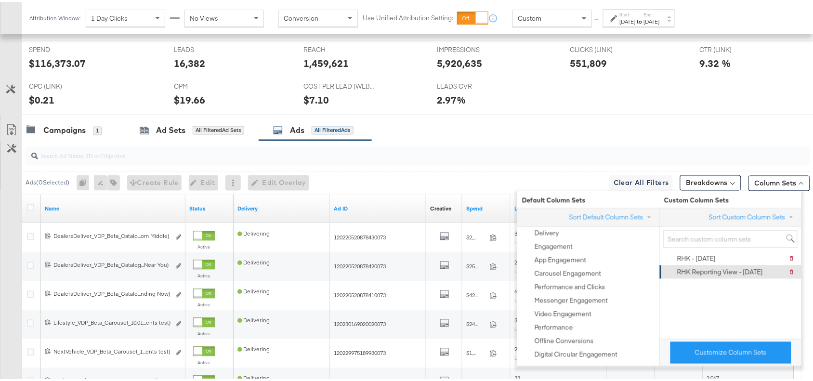
click at [688, 271] on div "RHK Reporting View - 9.10.25" at bounding box center [720, 270] width 86 height 9
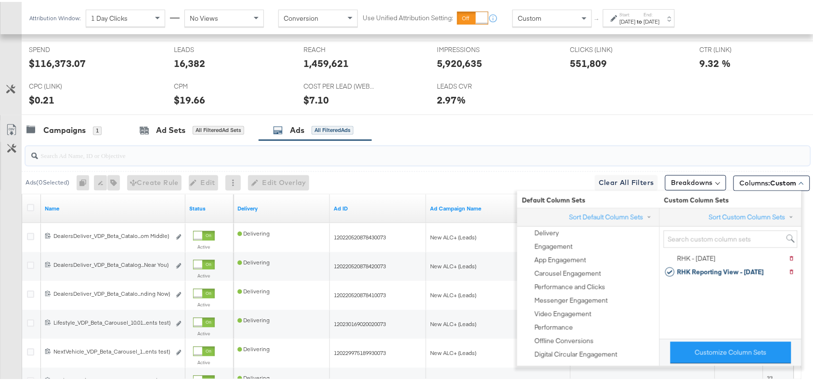
click at [639, 151] on input "search" at bounding box center [388, 150] width 700 height 19
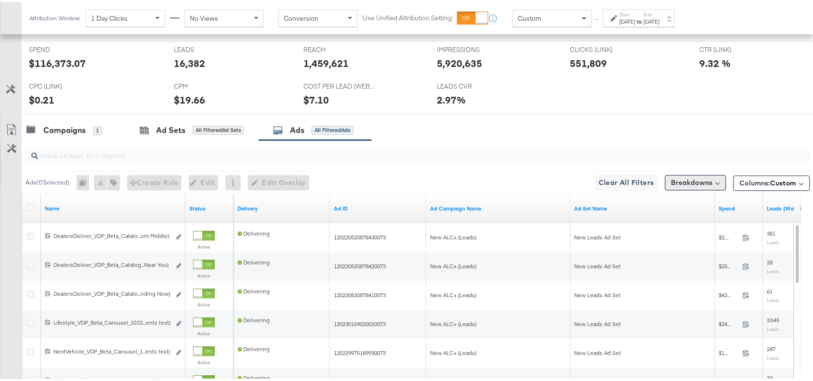
click at [689, 181] on button "Breakdowns" at bounding box center [695, 180] width 61 height 15
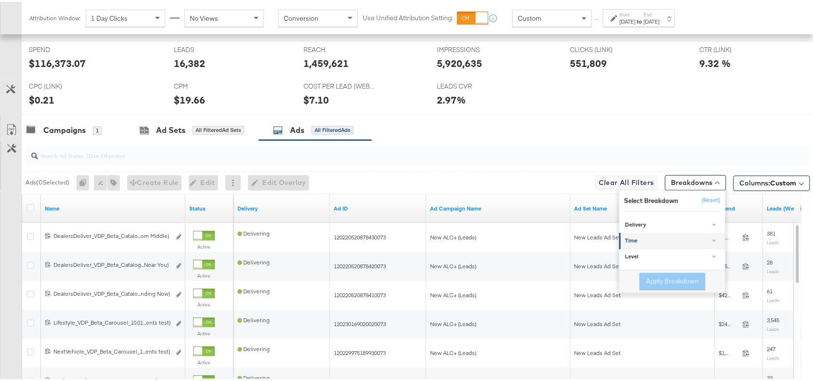
click at [646, 239] on div "Time" at bounding box center [673, 239] width 96 height 8
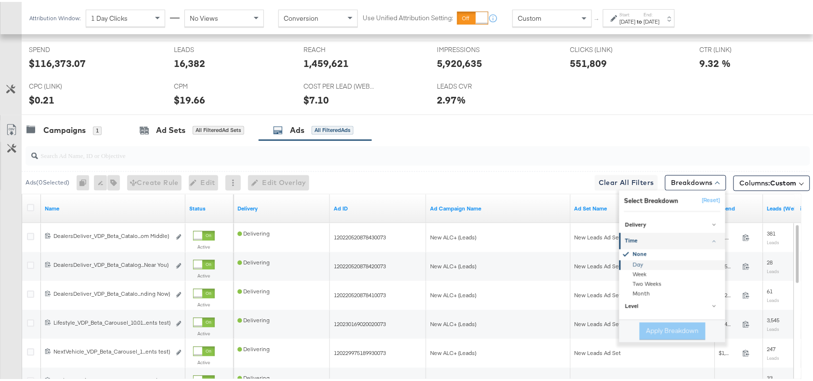
click at [634, 261] on div "Day" at bounding box center [673, 264] width 104 height 10
click at [651, 335] on button "Apply Breakdown" at bounding box center [672, 329] width 66 height 17
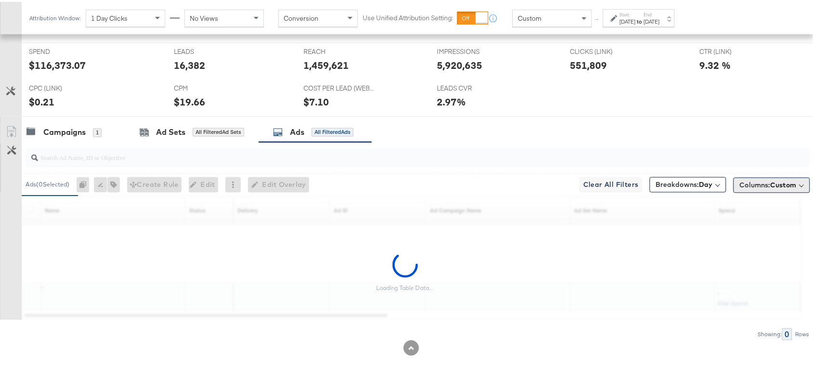
click at [774, 176] on button "Columns: Custom" at bounding box center [771, 183] width 77 height 15
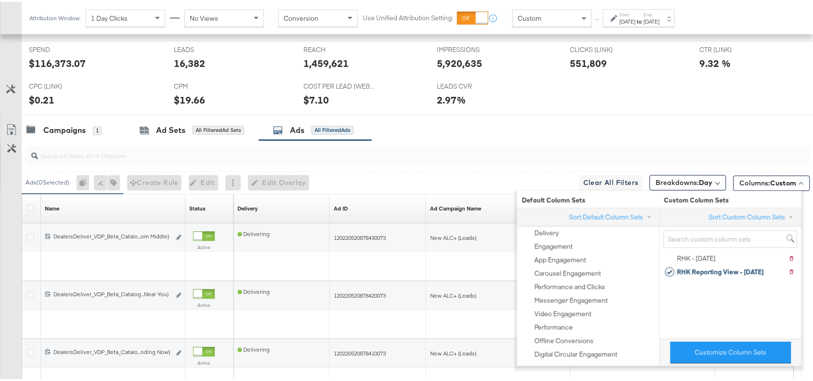
click at [659, 127] on div "Campaigns 1 Ad Sets All Filtered Ad Sets Ads All Filtered Ads" at bounding box center [422, 128] width 800 height 21
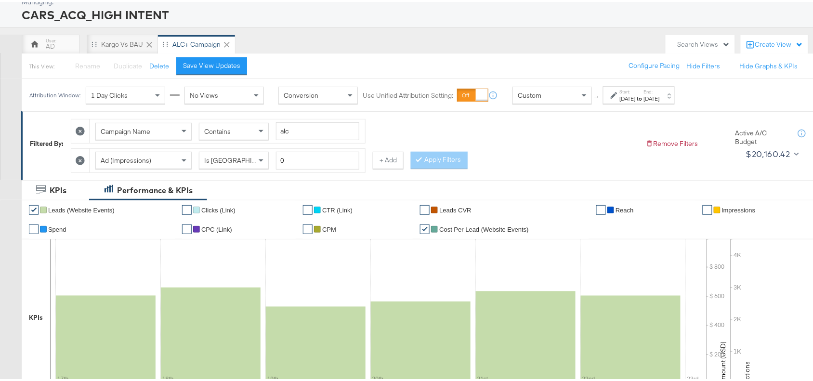
scroll to position [1, 0]
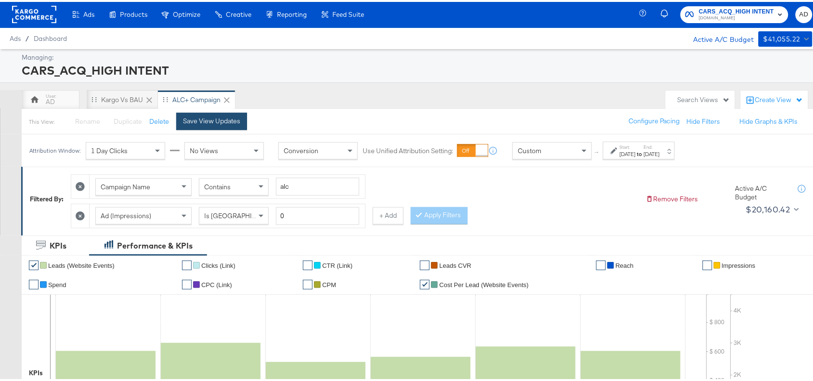
click at [221, 116] on div "Save View Updates" at bounding box center [211, 119] width 57 height 9
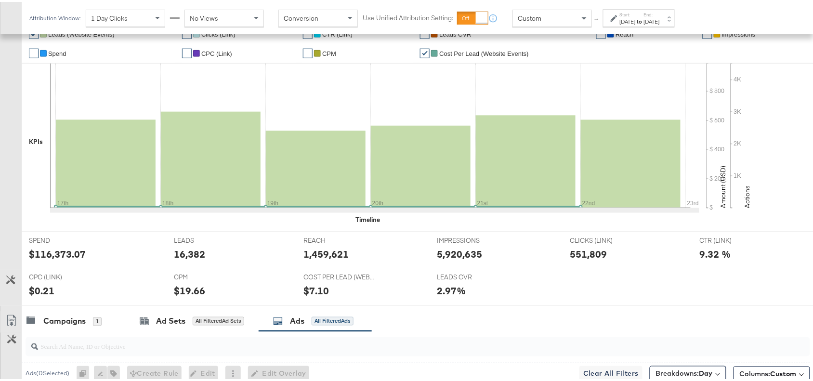
scroll to position [231, 0]
click at [10, 323] on icon at bounding box center [12, 320] width 12 height 12
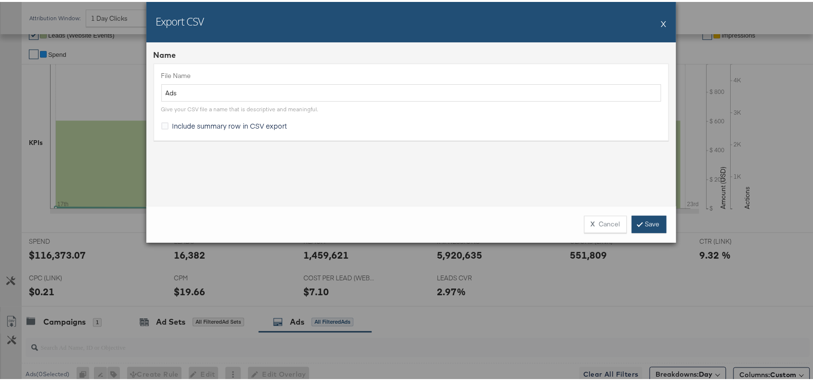
click at [639, 215] on link "Save" at bounding box center [649, 222] width 35 height 17
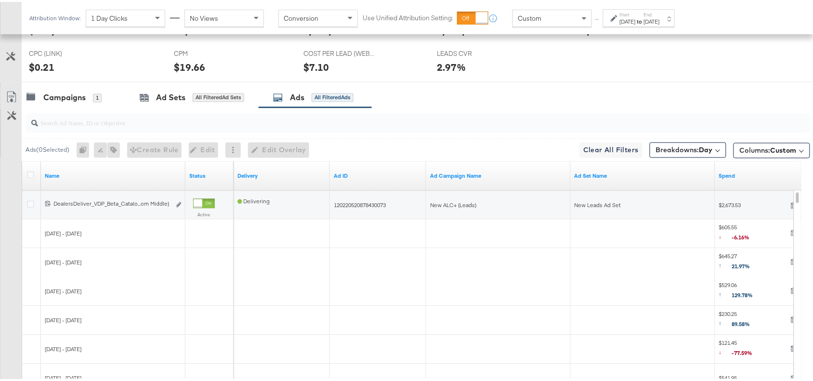
scroll to position [425, 0]
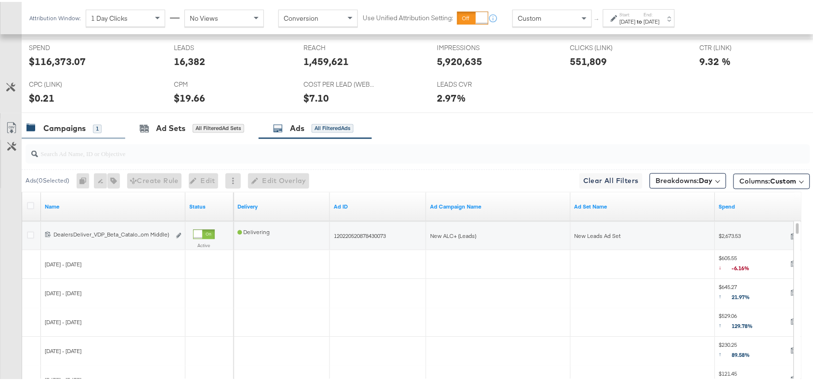
click at [63, 124] on div "Campaigns" at bounding box center [64, 126] width 42 height 11
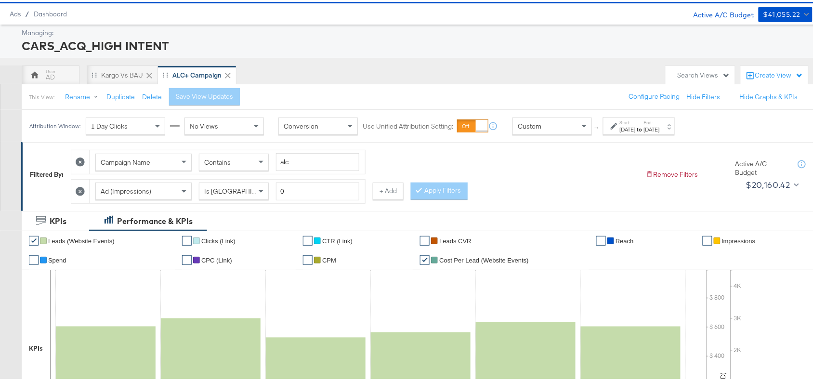
scroll to position [0, 0]
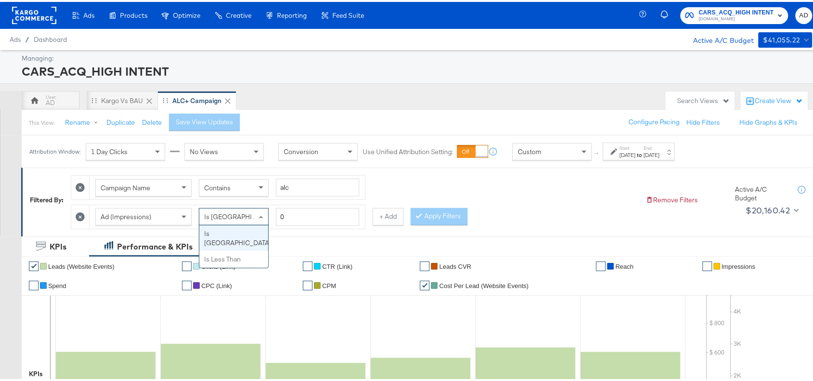
click at [263, 215] on span at bounding box center [261, 215] width 5 height 2
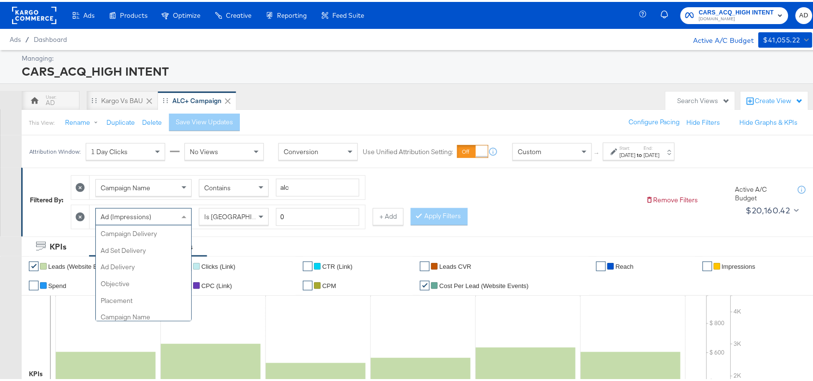
click at [172, 213] on div "Ad (Impressions)" at bounding box center [143, 215] width 95 height 16
click at [181, 217] on span at bounding box center [185, 215] width 12 height 16
type input "Ad na"
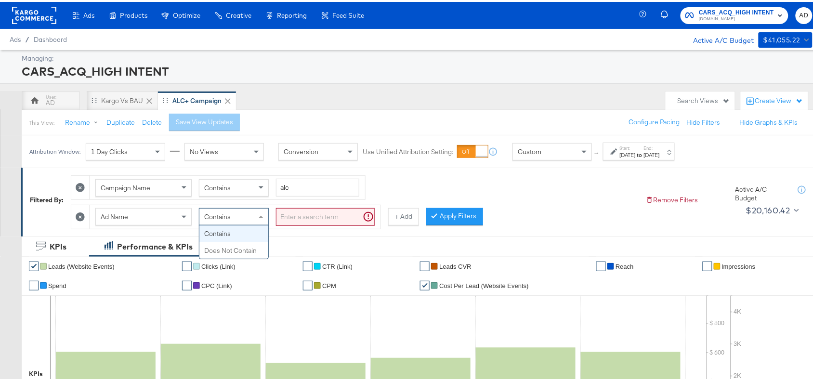
click at [260, 209] on span at bounding box center [262, 215] width 12 height 16
click at [322, 219] on input "search" at bounding box center [325, 215] width 99 height 18
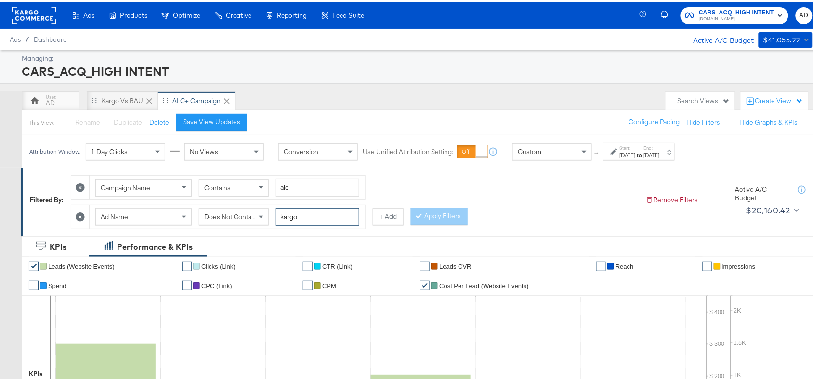
click at [329, 218] on input "kargo" at bounding box center [317, 215] width 83 height 18
type input "kargo"
click at [442, 208] on button "Apply Filters" at bounding box center [439, 214] width 57 height 17
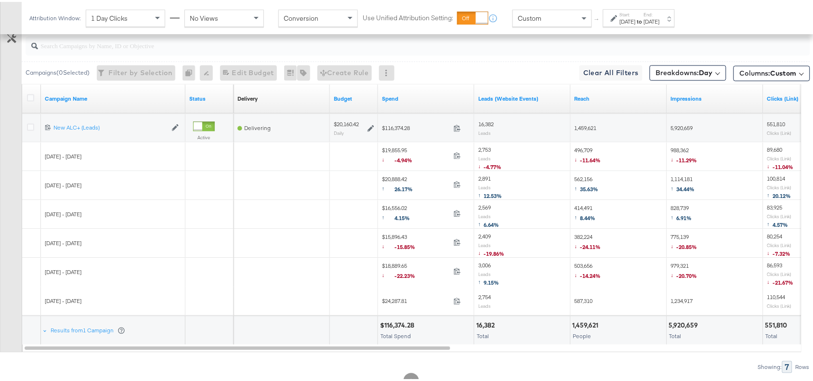
scroll to position [533, 0]
click at [699, 73] on b "Day" at bounding box center [705, 70] width 13 height 9
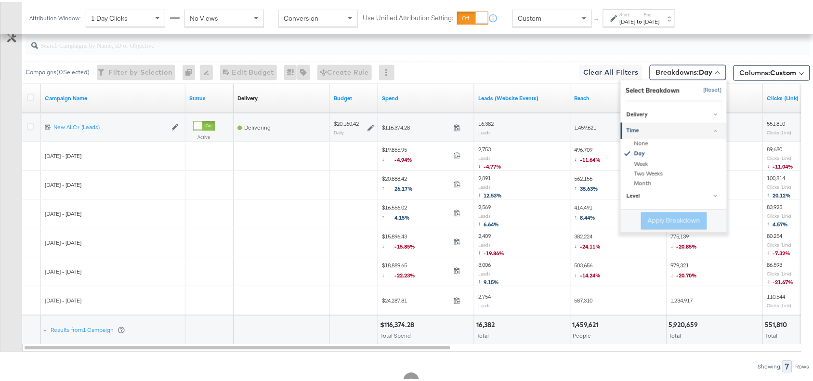
click at [703, 92] on button "[Reset]" at bounding box center [710, 88] width 24 height 15
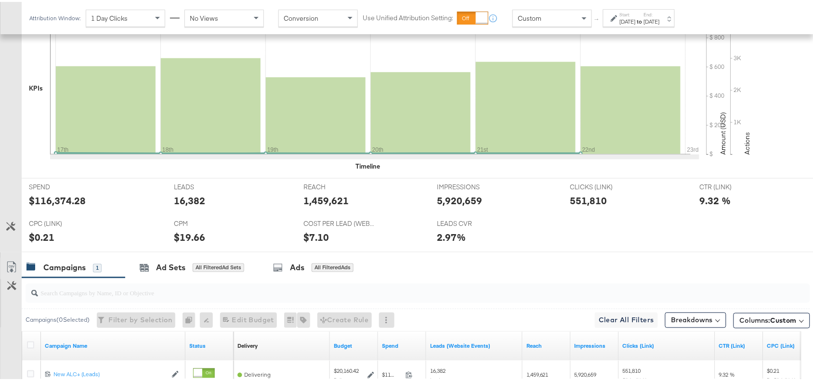
scroll to position [394, 0]
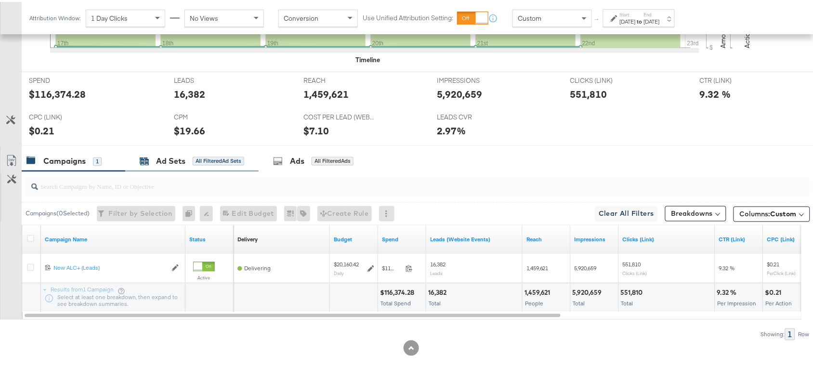
click at [160, 162] on div "Ad Sets" at bounding box center [170, 159] width 29 height 11
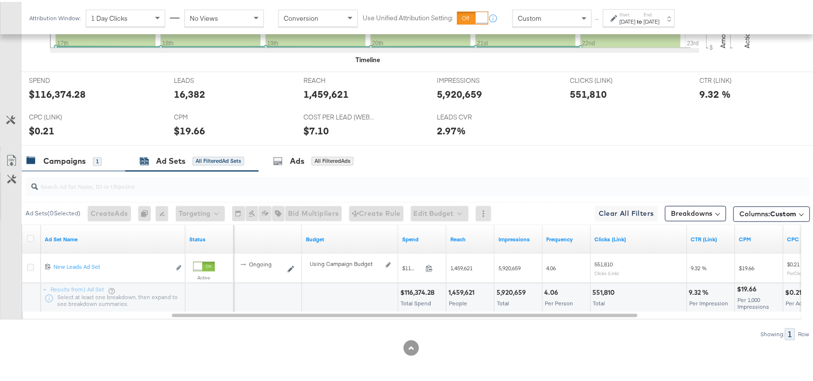
click at [89, 157] on div "Campaigns 1" at bounding box center [63, 159] width 75 height 11
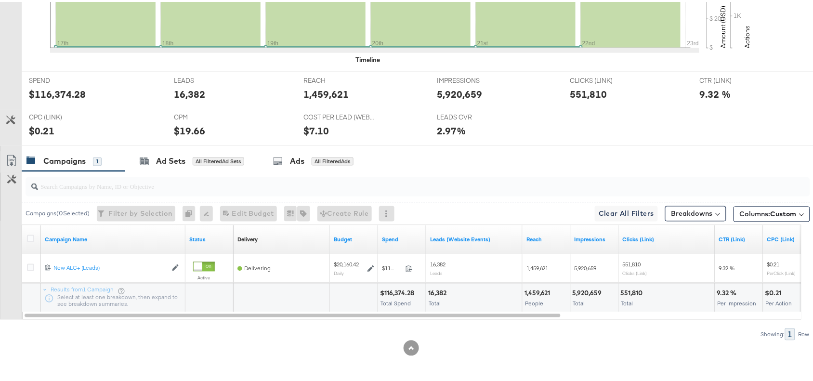
scroll to position [0, 0]
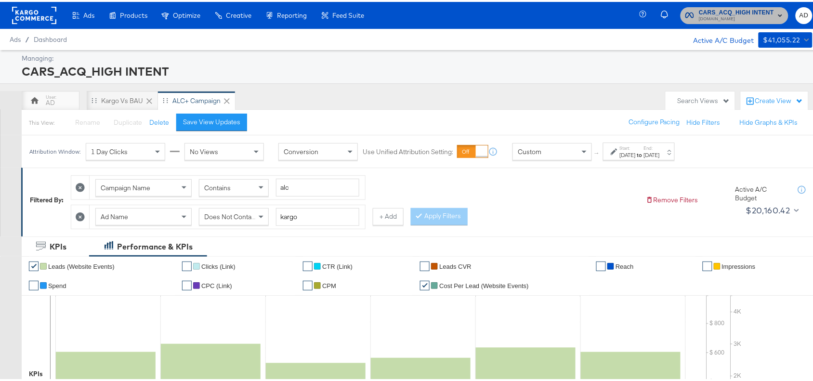
click at [715, 15] on span "Cars.com" at bounding box center [736, 17] width 75 height 8
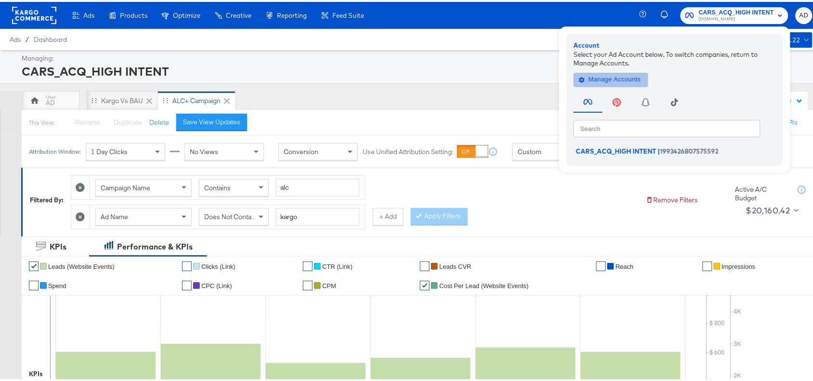
click at [588, 80] on span "Manage Accounts" at bounding box center [611, 77] width 60 height 11
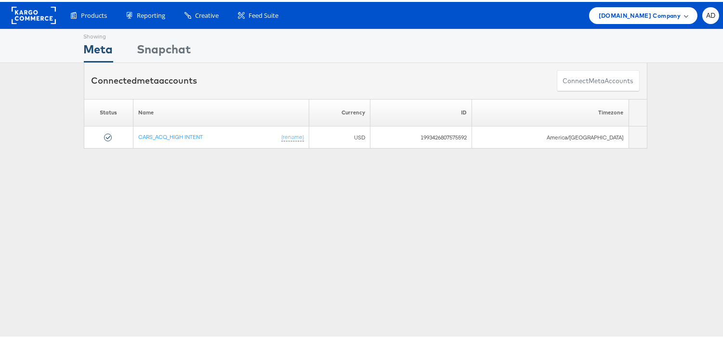
click at [624, 17] on span "[DOMAIN_NAME] Company" at bounding box center [639, 14] width 82 height 10
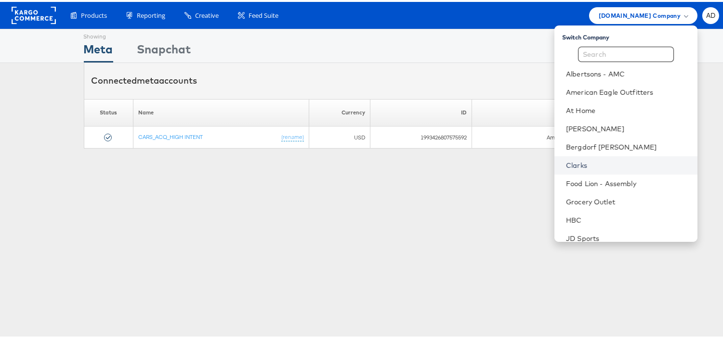
click at [566, 161] on link "Clarks" at bounding box center [628, 164] width 124 height 10
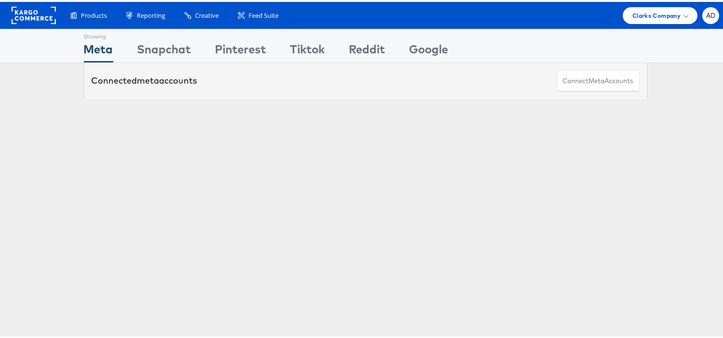
click at [159, 220] on link "Regional Marketing - US" at bounding box center [161, 221] width 62 height 7
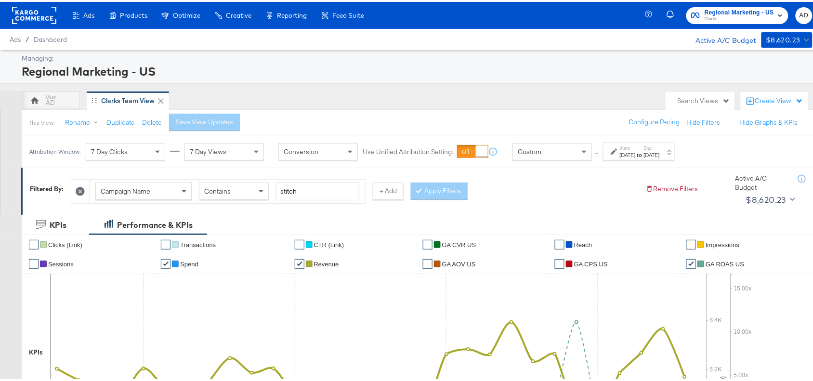
click at [635, 153] on div "Aug 24th 2025" at bounding box center [628, 153] width 16 height 8
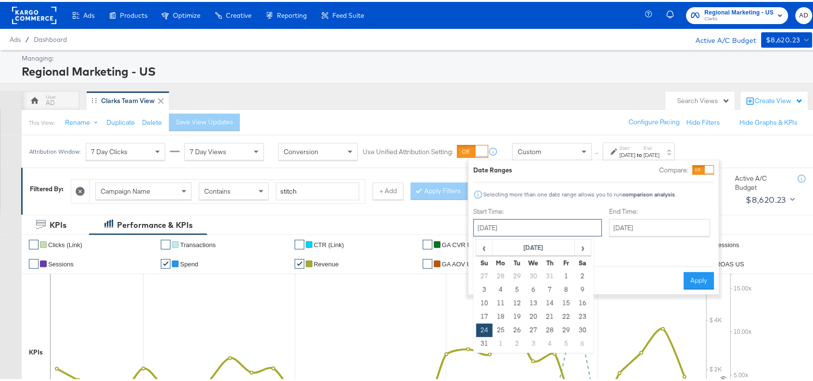
click at [542, 229] on input "August 24th 2025" at bounding box center [537, 225] width 129 height 17
click at [578, 240] on span "›" at bounding box center [582, 245] width 15 height 14
click at [498, 305] on td "15" at bounding box center [500, 301] width 16 height 13
type input "September 15th 2025"
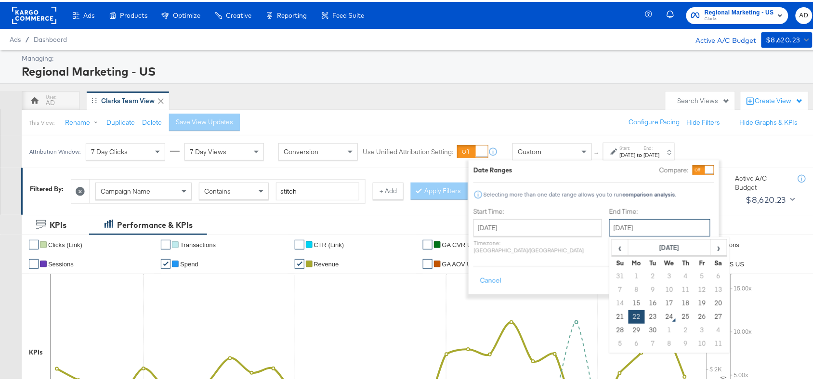
click at [639, 220] on input "September 22nd 2025" at bounding box center [659, 225] width 101 height 17
click at [628, 299] on td "15" at bounding box center [636, 301] width 16 height 13
type input "September 15th 2025"
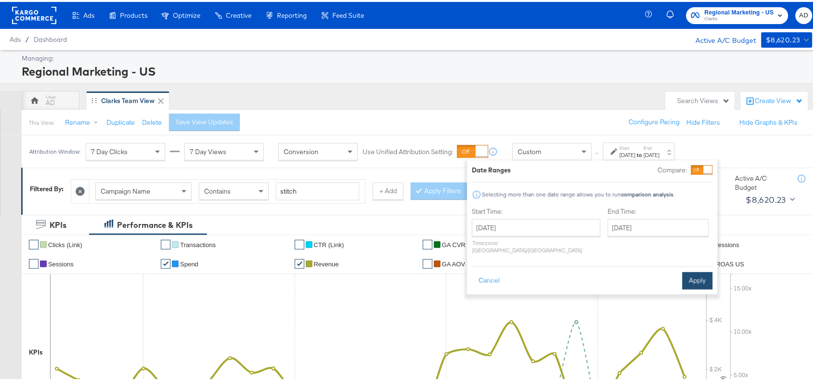
click at [689, 270] on button "Apply" at bounding box center [697, 278] width 30 height 17
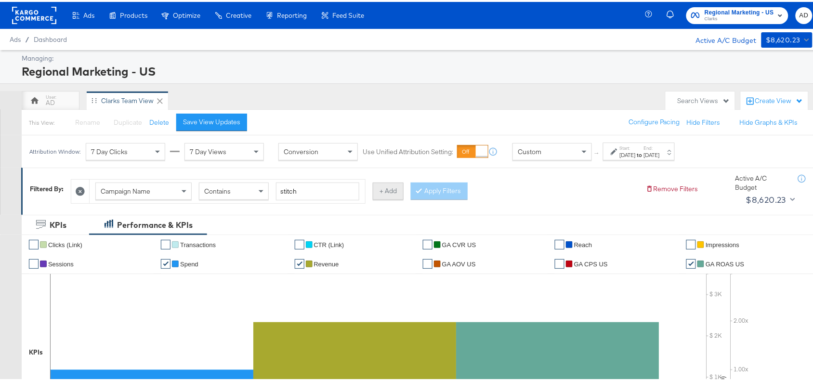
click at [385, 189] on button "+ Add" at bounding box center [388, 189] width 31 height 17
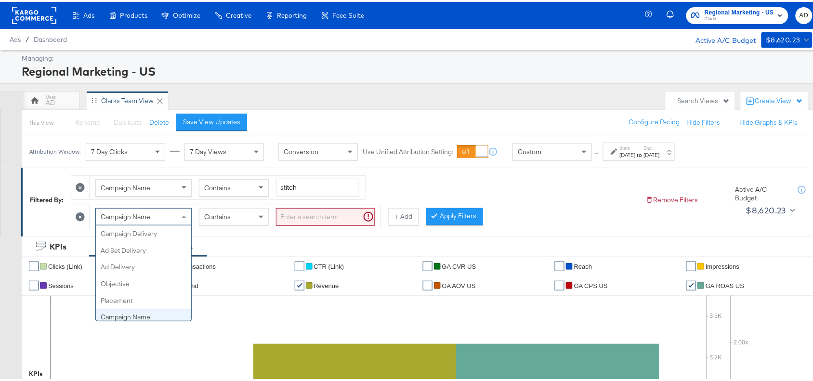
click at [162, 218] on div "Campaign Name" at bounding box center [143, 215] width 95 height 16
type input "campa"
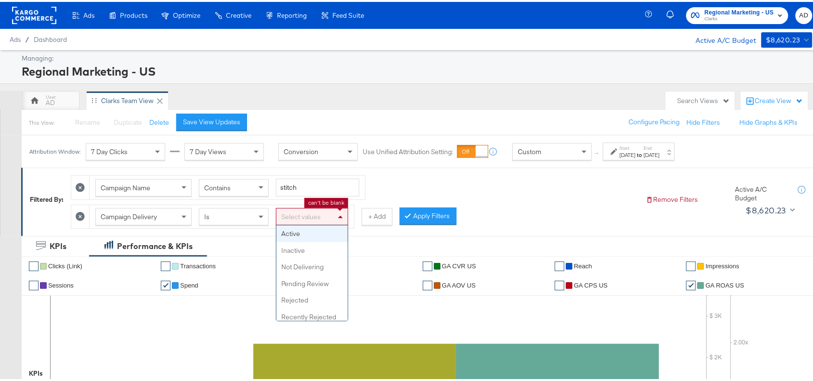
click at [300, 213] on div "Select values" at bounding box center [311, 215] width 71 height 16
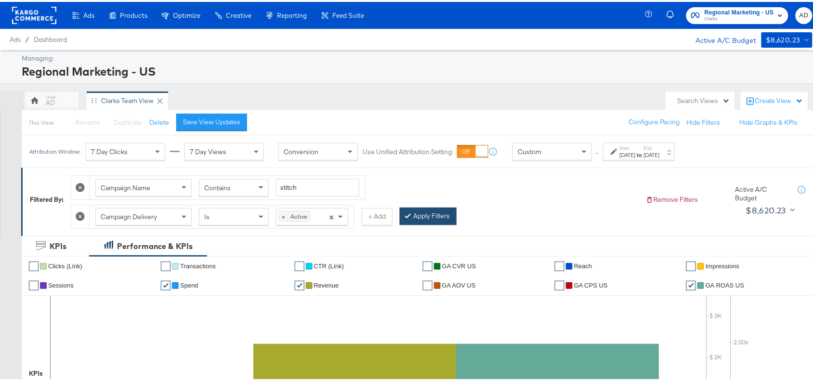
click at [424, 213] on button "Apply Filters" at bounding box center [428, 214] width 57 height 17
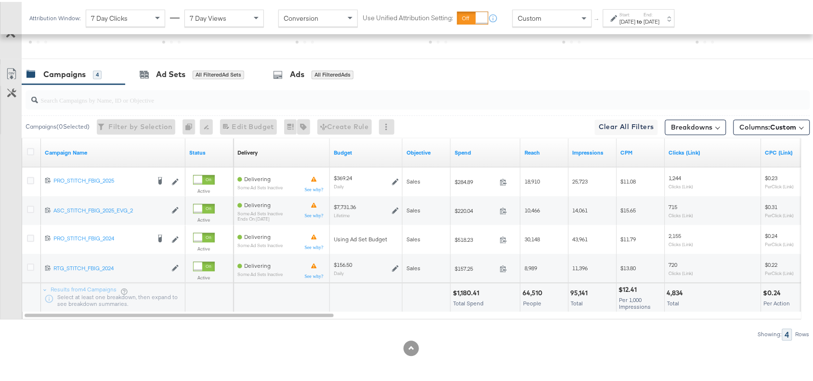
scroll to position [480, 0]
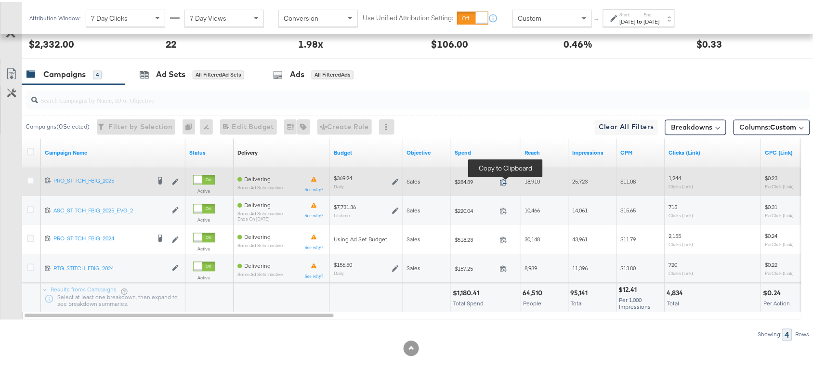
click at [502, 181] on icon at bounding box center [503, 180] width 7 height 7
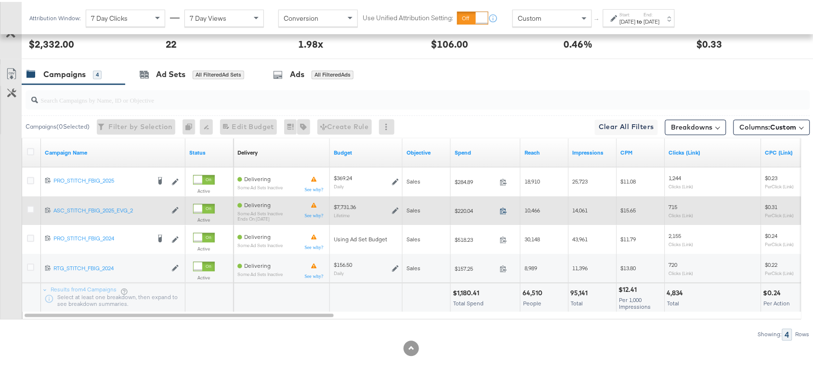
click at [506, 209] on icon at bounding box center [503, 209] width 7 height 7
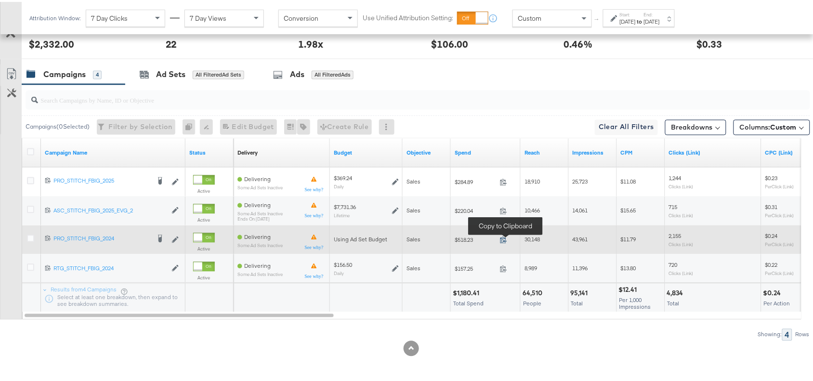
click at [502, 241] on icon at bounding box center [503, 237] width 7 height 7
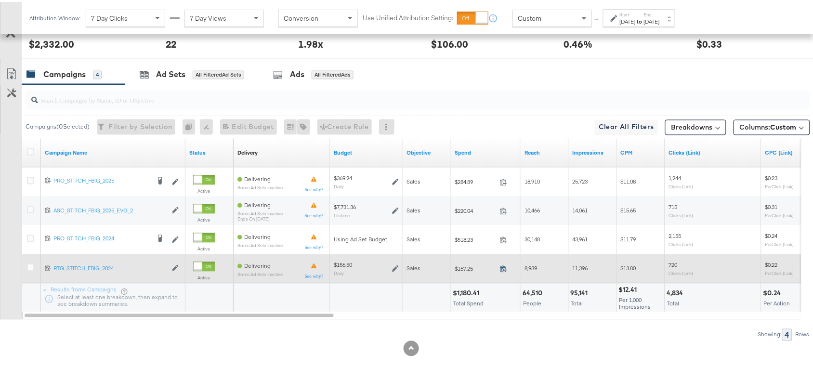
click at [501, 267] on icon at bounding box center [503, 266] width 7 height 7
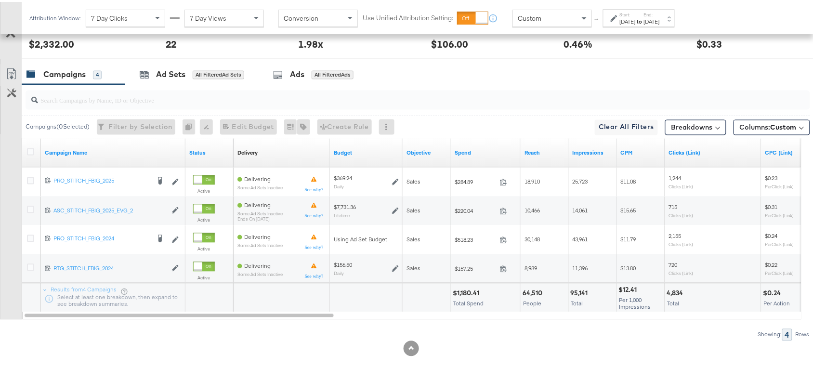
click at [657, 13] on div "Start: Sep 15th 2025 to End: Sep 15th 2025" at bounding box center [640, 17] width 40 height 14
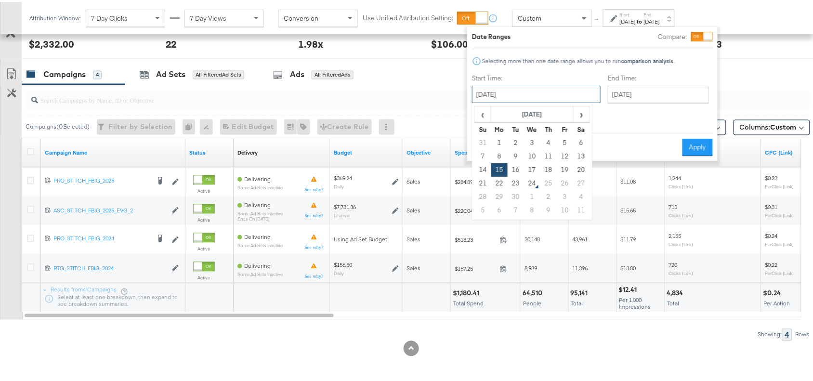
click at [528, 91] on input "September 15th 2025" at bounding box center [536, 92] width 129 height 17
click at [513, 167] on td "16" at bounding box center [515, 167] width 16 height 13
type input "September 16th 2025"
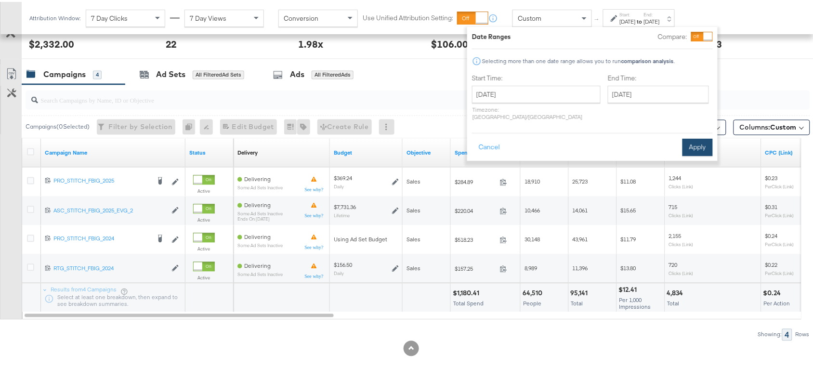
click at [696, 138] on button "Apply" at bounding box center [697, 145] width 30 height 17
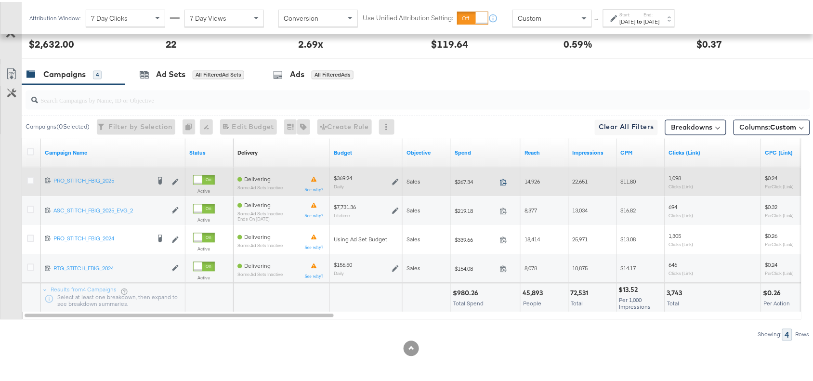
click at [501, 179] on icon at bounding box center [503, 180] width 7 height 7
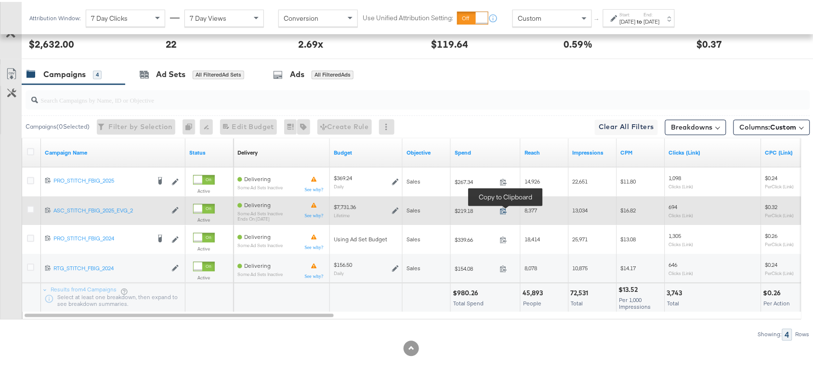
click at [502, 210] on icon at bounding box center [503, 209] width 7 height 7
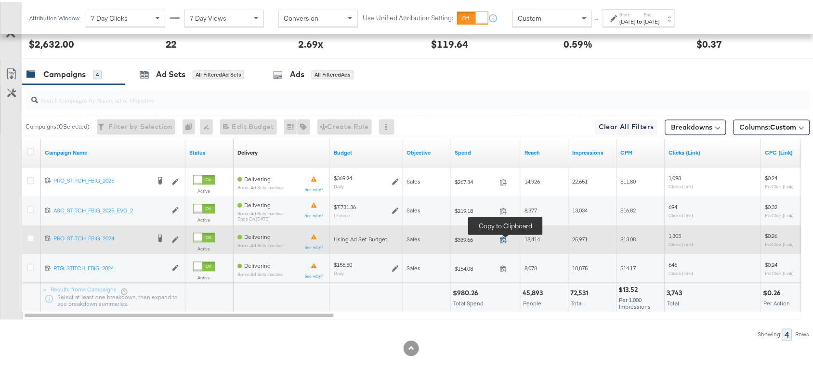
click at [502, 240] on icon at bounding box center [503, 237] width 7 height 7
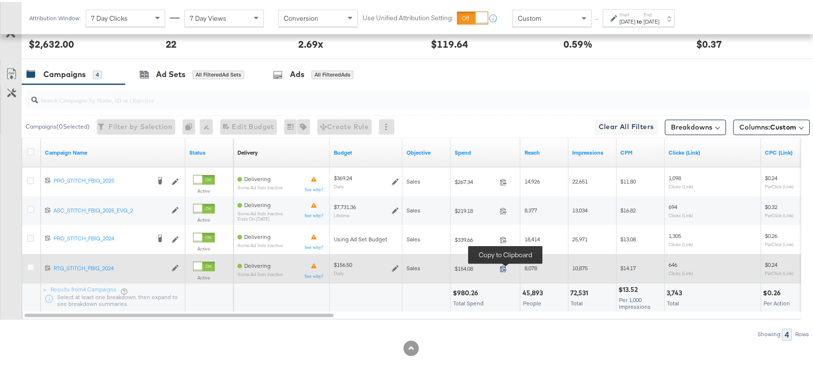
click at [503, 263] on icon at bounding box center [503, 266] width 7 height 7
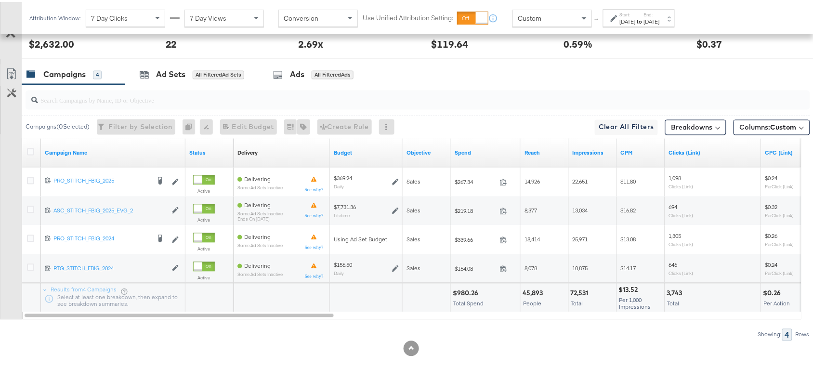
click at [635, 20] on div "Sep 16th 2025" at bounding box center [628, 20] width 16 height 8
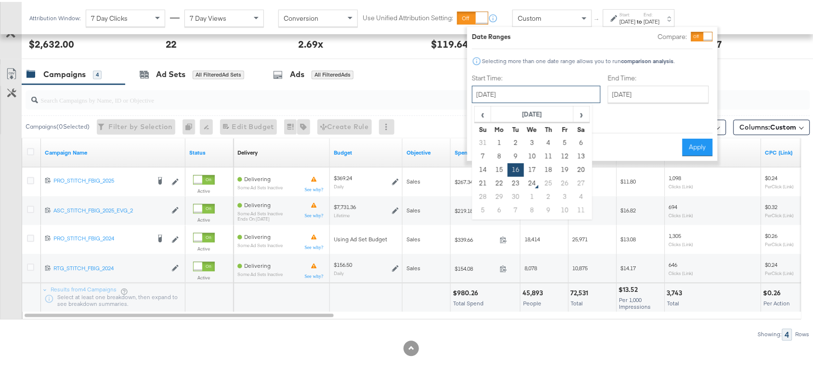
click at [523, 88] on input "September 16th 2025" at bounding box center [536, 92] width 129 height 17
click at [529, 165] on td "17" at bounding box center [532, 167] width 16 height 13
type input "September 17th 2025"
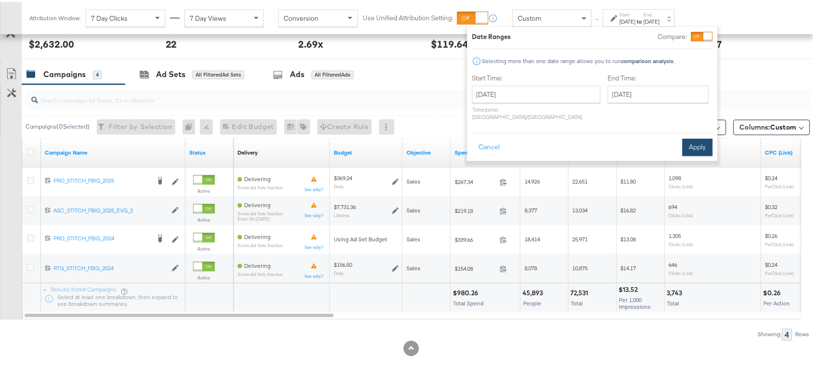
click at [687, 137] on button "Apply" at bounding box center [697, 145] width 30 height 17
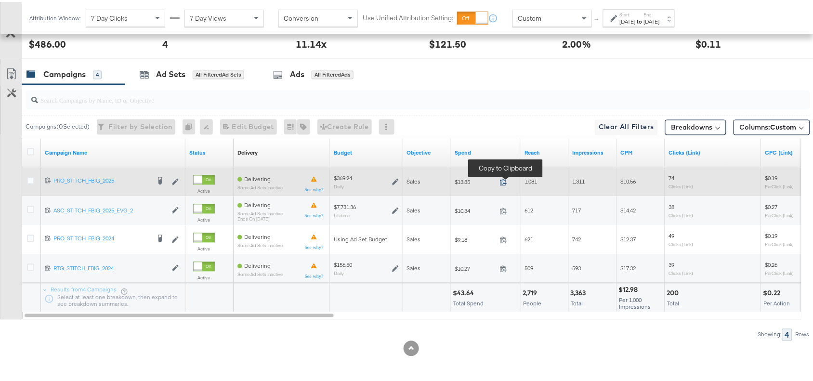
click at [504, 181] on icon at bounding box center [503, 180] width 7 height 7
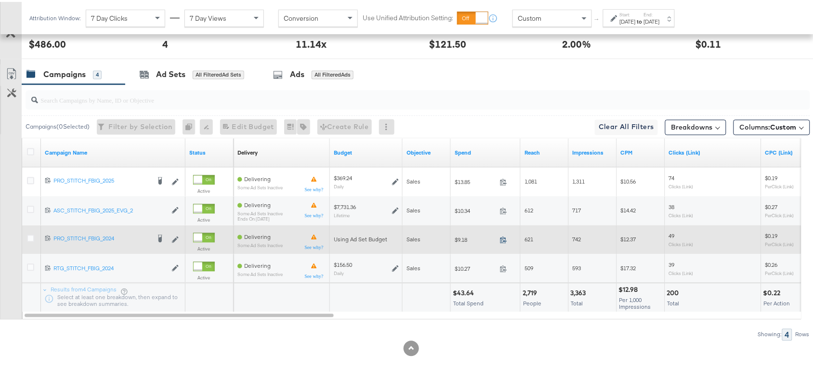
click at [503, 234] on icon at bounding box center [503, 237] width 7 height 7
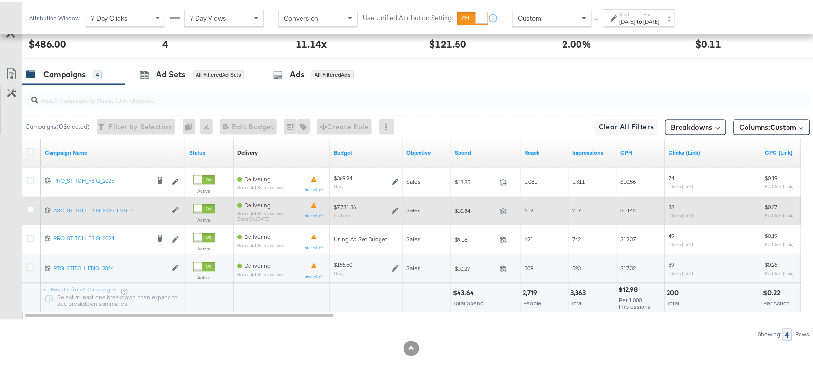
click at [507, 207] on span at bounding box center [506, 210] width 21 height 7
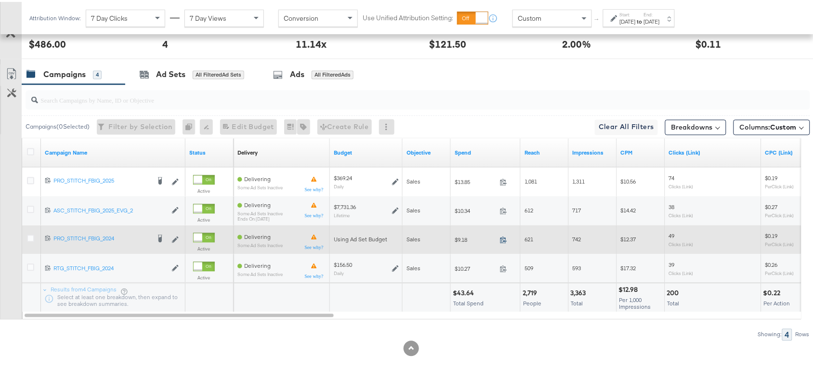
click at [505, 238] on icon at bounding box center [503, 237] width 7 height 7
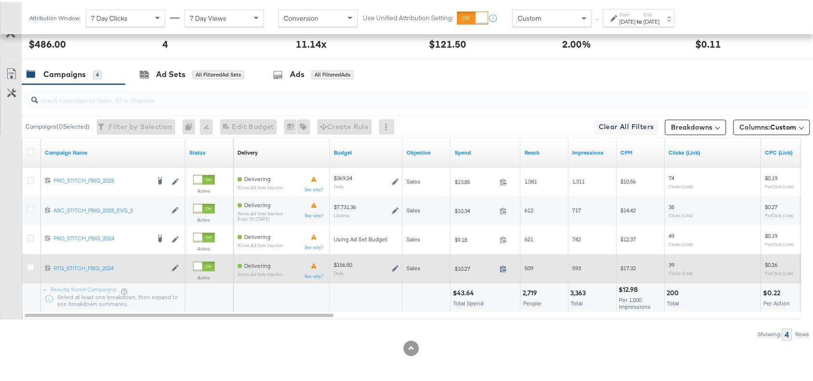
click at [502, 265] on icon at bounding box center [503, 266] width 7 height 7
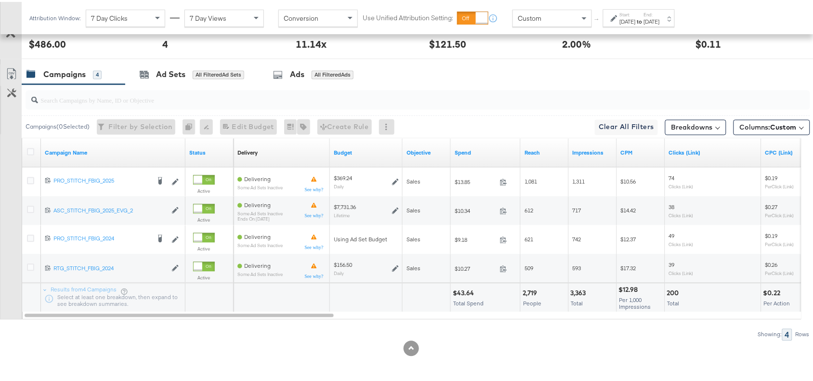
click at [635, 19] on div "Sep 17th 2025" at bounding box center [628, 20] width 16 height 8
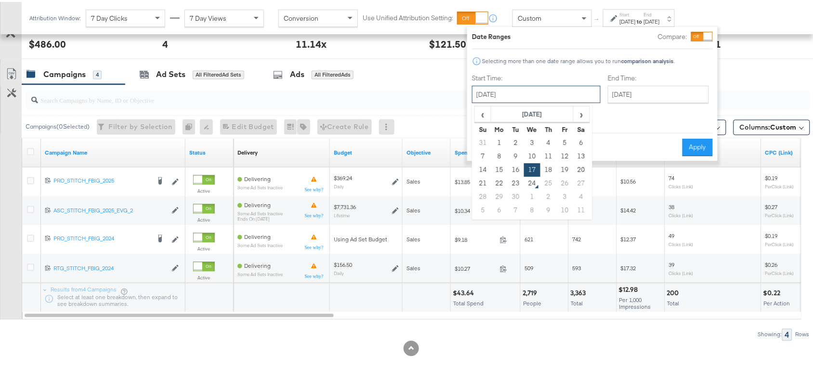
click at [535, 88] on input "September 17th 2025" at bounding box center [536, 92] width 129 height 17
click at [548, 168] on td "18" at bounding box center [548, 167] width 16 height 13
type input "September 18th 2025"
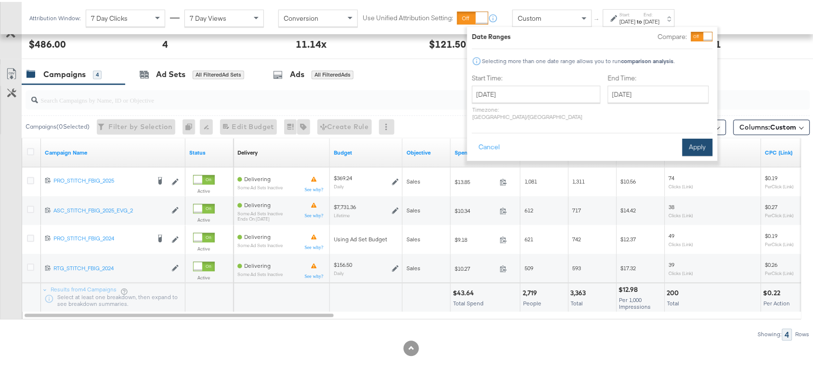
click at [702, 137] on button "Apply" at bounding box center [697, 145] width 30 height 17
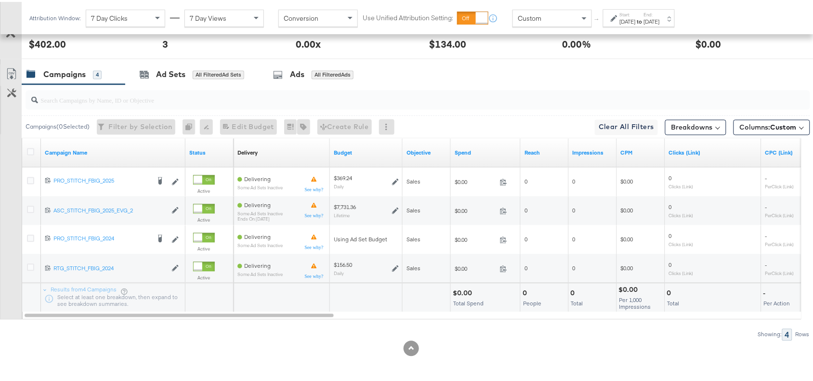
click at [644, 18] on strong "to" at bounding box center [639, 19] width 8 height 7
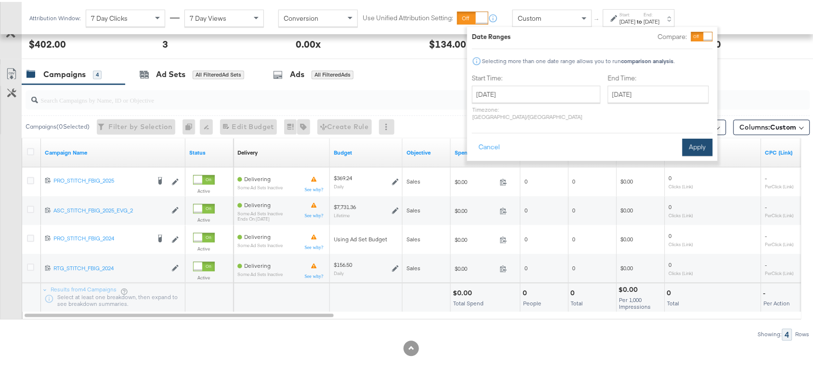
click at [685, 139] on button "Apply" at bounding box center [697, 145] width 30 height 17
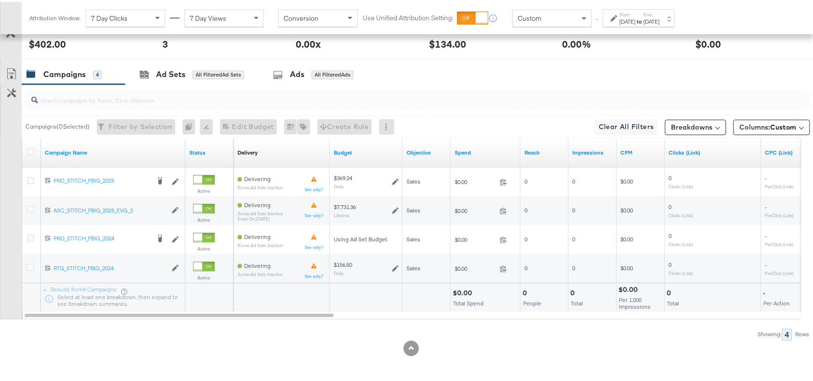
click at [548, 104] on div at bounding box center [418, 98] width 784 height 19
click at [644, 18] on strong "to" at bounding box center [639, 19] width 8 height 7
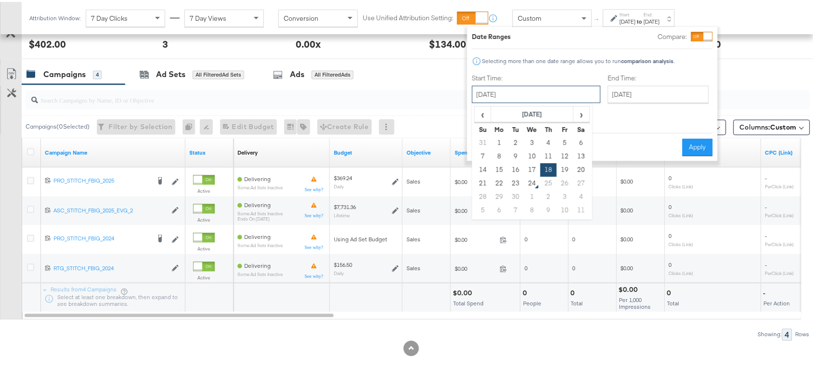
click at [528, 99] on input "September 18th 2025" at bounding box center [536, 92] width 129 height 17
click at [529, 168] on td "17" at bounding box center [532, 167] width 16 height 13
type input "September 17th 2025"
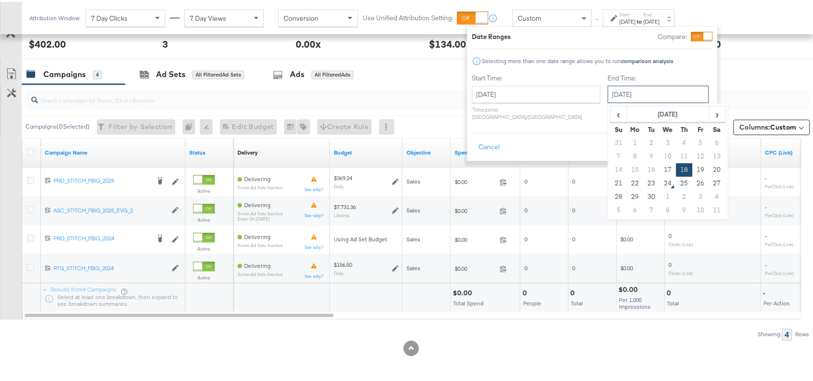
click at [644, 87] on input "September 18th 2025" at bounding box center [658, 92] width 101 height 17
click at [660, 166] on td "17" at bounding box center [668, 167] width 16 height 13
type input "September 17th 2025"
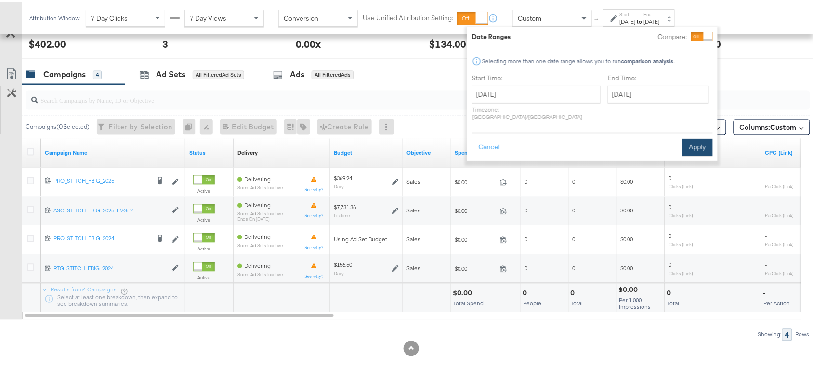
click at [692, 137] on button "Apply" at bounding box center [697, 145] width 30 height 17
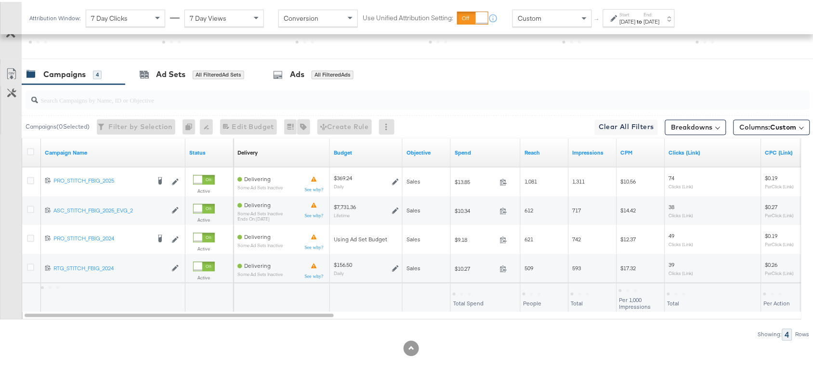
click at [644, 18] on strong "to" at bounding box center [639, 19] width 8 height 7
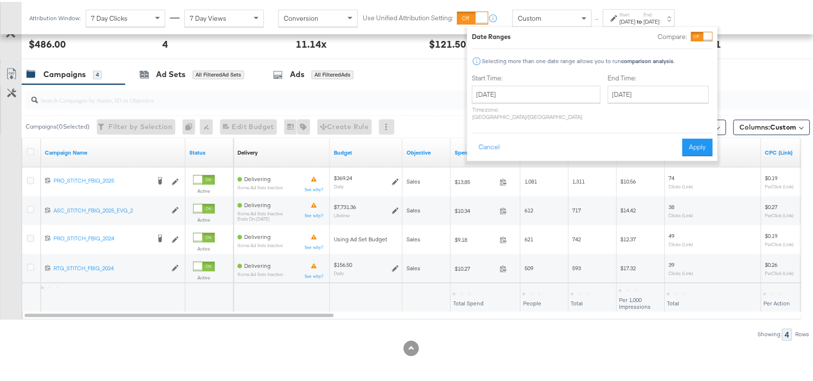
click at [533, 83] on div "Start Time: September 17th 2025 ‹ September 2025 › Su Mo Tu We Th Fr Sa 31 1 2 …" at bounding box center [536, 97] width 129 height 51
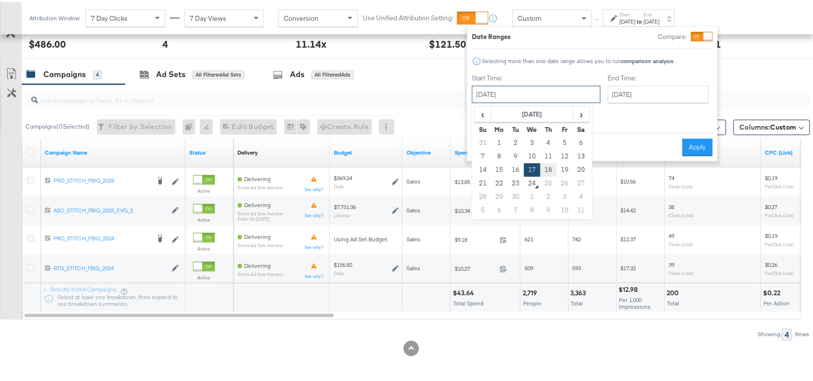
drag, startPoint x: 547, startPoint y: 95, endPoint x: 547, endPoint y: 169, distance: 74.6
click at [547, 101] on div "September 17th 2025 ‹ September 2025 › Su Mo Tu We Th Fr Sa 31 1 2 3 4 5 6 7 8 …" at bounding box center [536, 92] width 129 height 17
click at [547, 169] on td "18" at bounding box center [548, 167] width 16 height 13
type input "September 18th 2025"
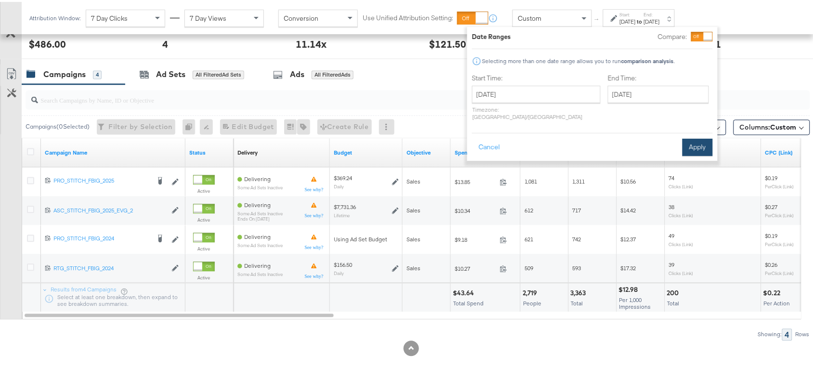
click at [697, 137] on button "Apply" at bounding box center [697, 145] width 30 height 17
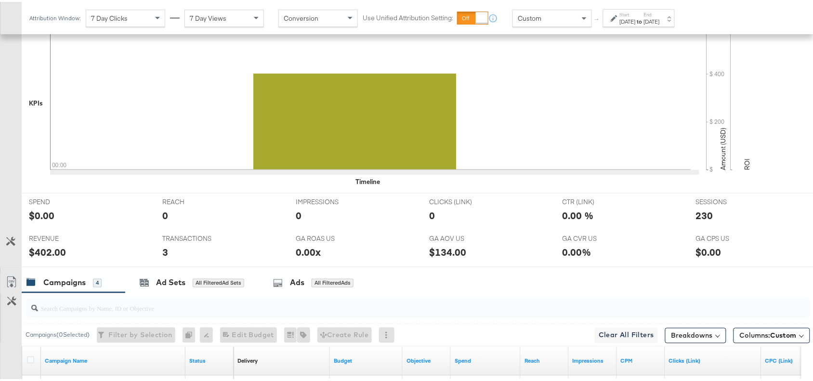
scroll to position [0, 0]
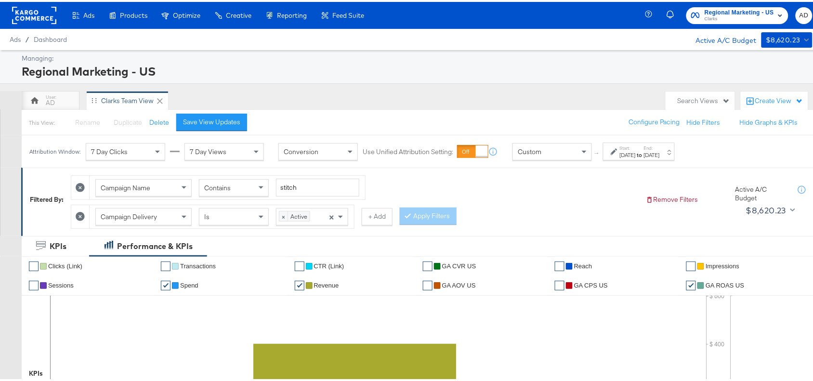
click at [635, 148] on label "Start:" at bounding box center [628, 146] width 16 height 6
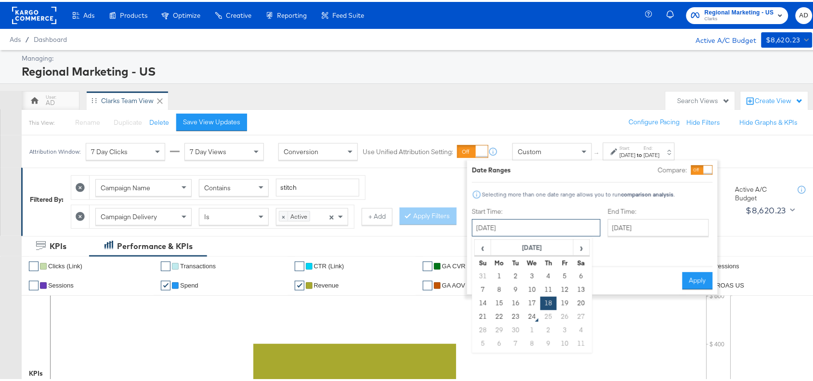
click at [525, 229] on input "September 18th 2025" at bounding box center [536, 225] width 129 height 17
click at [568, 306] on td "19" at bounding box center [564, 301] width 16 height 13
type input "September 19th 2025"
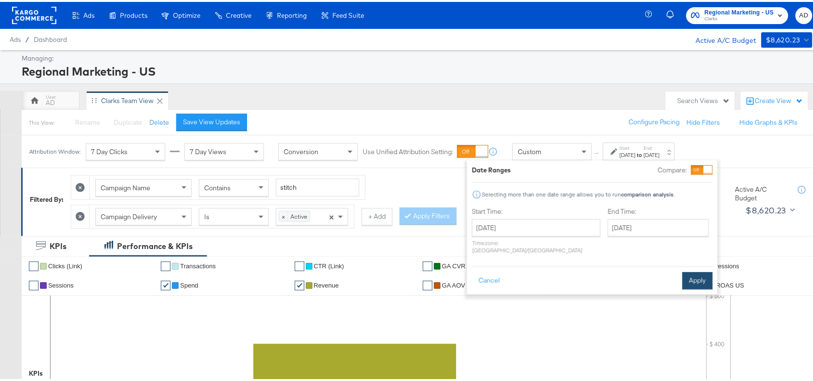
click at [703, 270] on button "Apply" at bounding box center [697, 278] width 30 height 17
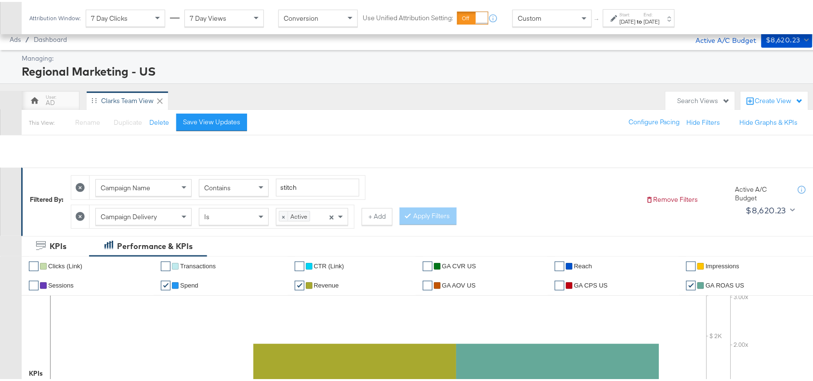
scroll to position [480, 0]
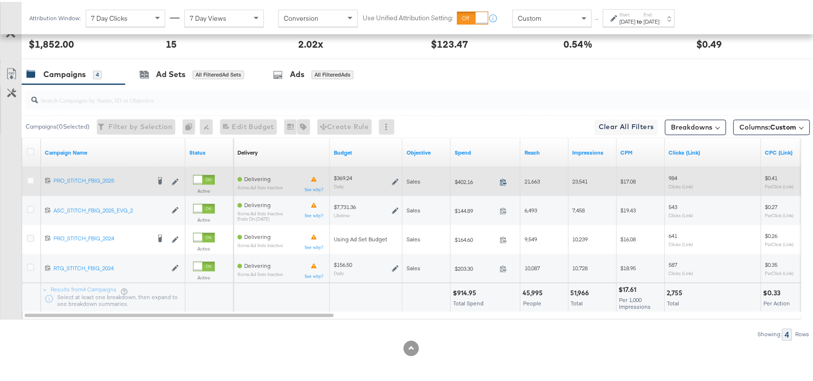
click at [504, 181] on icon at bounding box center [503, 180] width 7 height 7
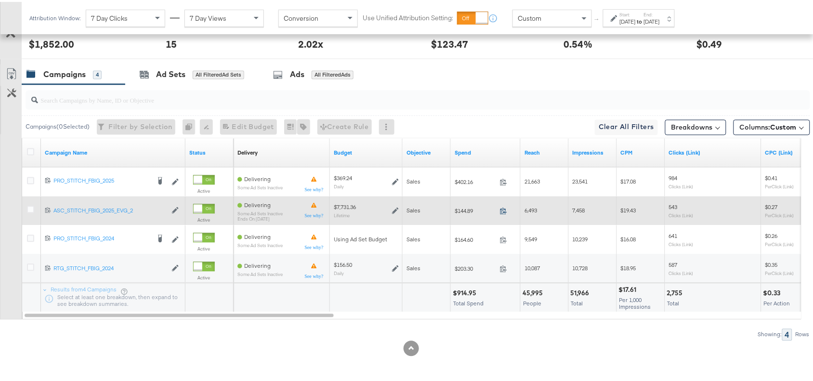
click at [501, 209] on icon at bounding box center [503, 209] width 7 height 7
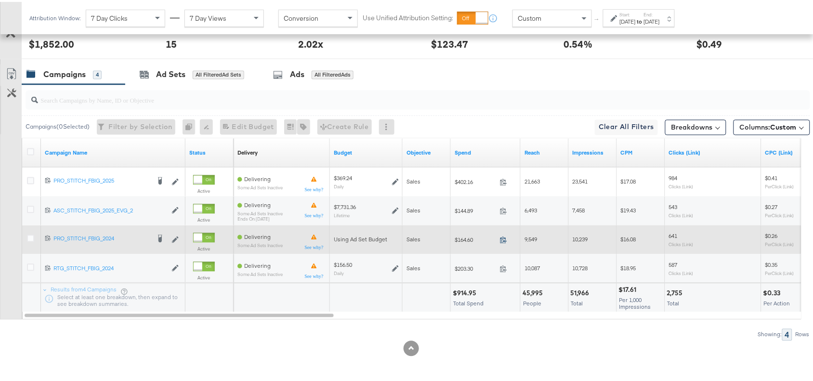
click at [502, 236] on icon at bounding box center [503, 237] width 7 height 7
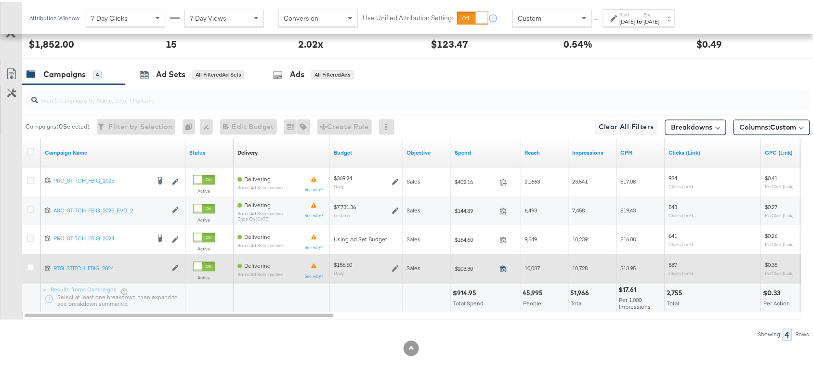
click at [502, 265] on icon at bounding box center [503, 266] width 7 height 7
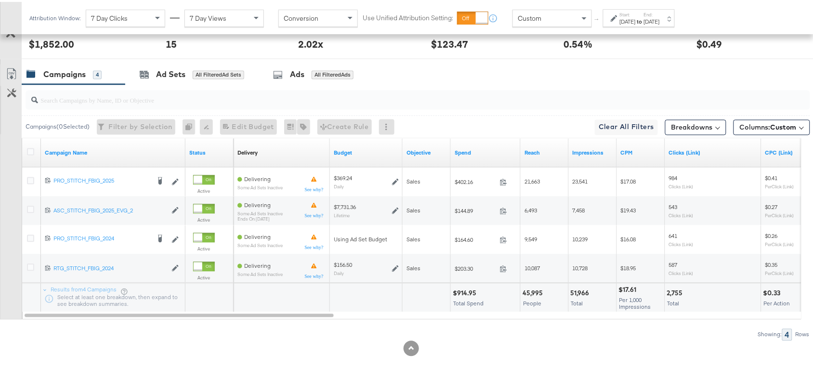
click at [656, 13] on div "Start: Sep 19th 2025 to End: Sep 19th 2025" at bounding box center [640, 17] width 40 height 14
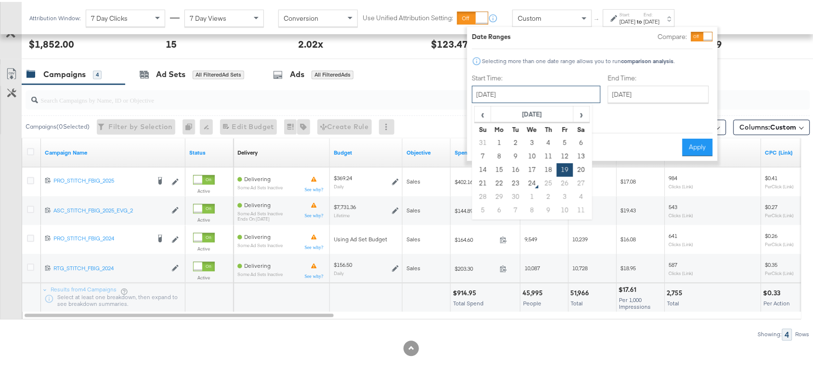
click at [542, 97] on input "September 19th 2025" at bounding box center [536, 92] width 129 height 17
click at [499, 183] on td "22" at bounding box center [499, 181] width 16 height 13
type input "[DATE]"
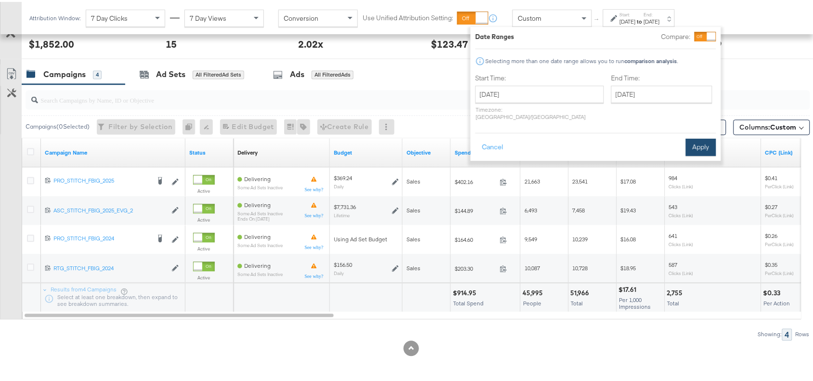
click at [691, 138] on button "Apply" at bounding box center [701, 145] width 30 height 17
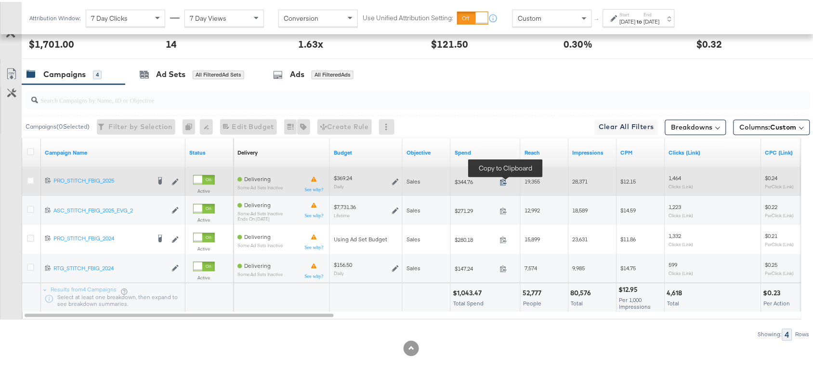
click at [502, 179] on icon at bounding box center [503, 180] width 7 height 7
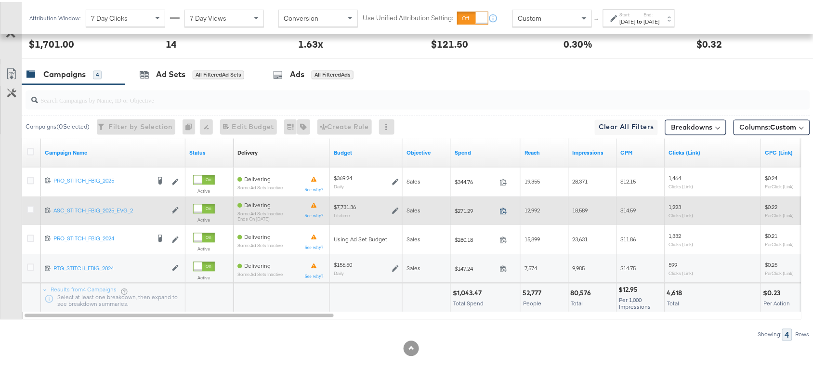
click at [504, 208] on icon at bounding box center [503, 209] width 7 height 7
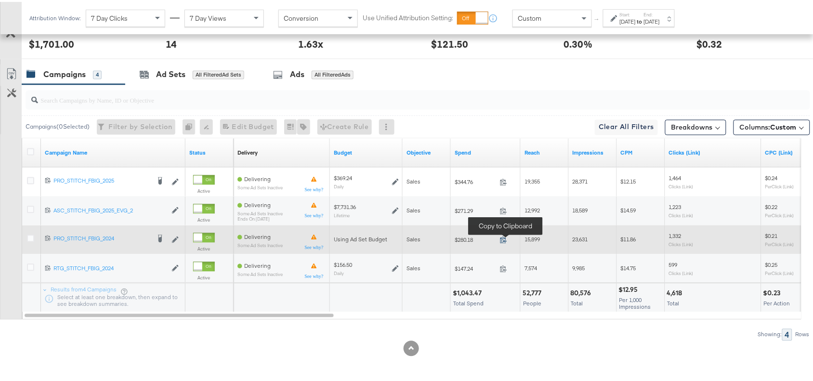
click at [505, 240] on icon at bounding box center [503, 237] width 7 height 7
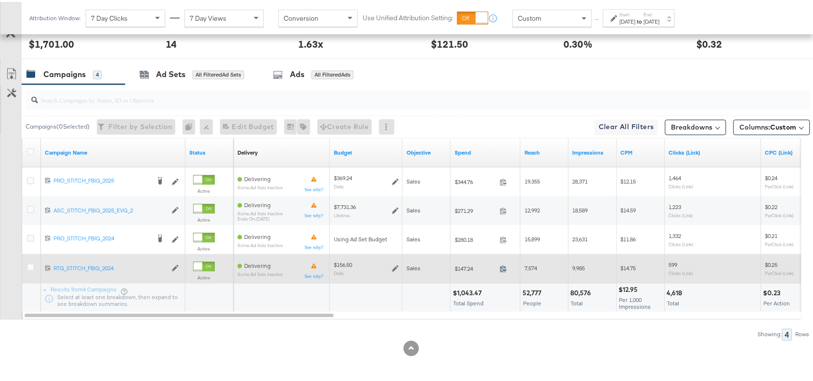
click at [502, 268] on icon at bounding box center [503, 266] width 7 height 7
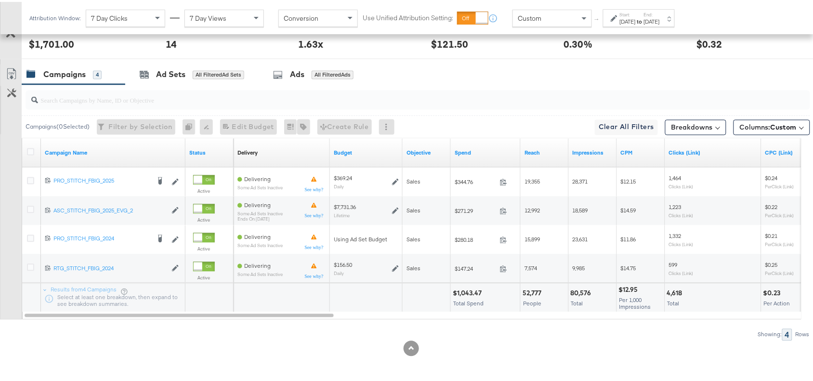
click at [660, 20] on div "[DATE]" at bounding box center [652, 20] width 16 height 8
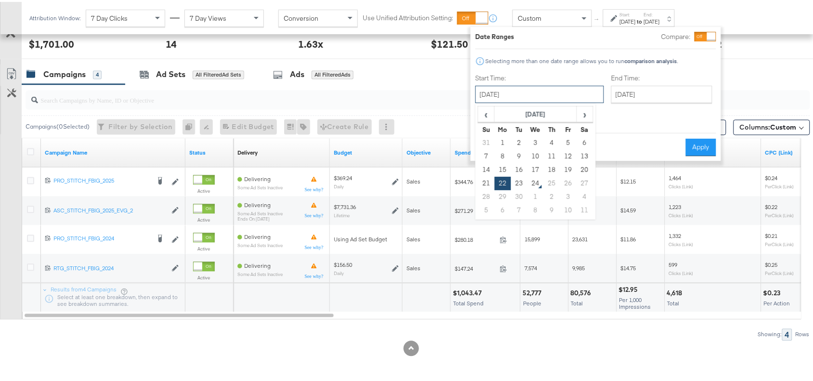
click at [551, 84] on input "[DATE]" at bounding box center [539, 92] width 129 height 17
click at [516, 181] on td "23" at bounding box center [519, 181] width 16 height 13
type input "September 23rd 2025"
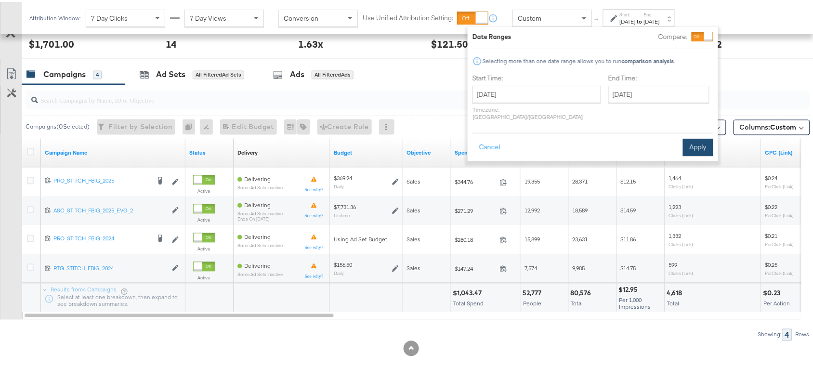
click at [700, 137] on button "Apply" at bounding box center [698, 145] width 30 height 17
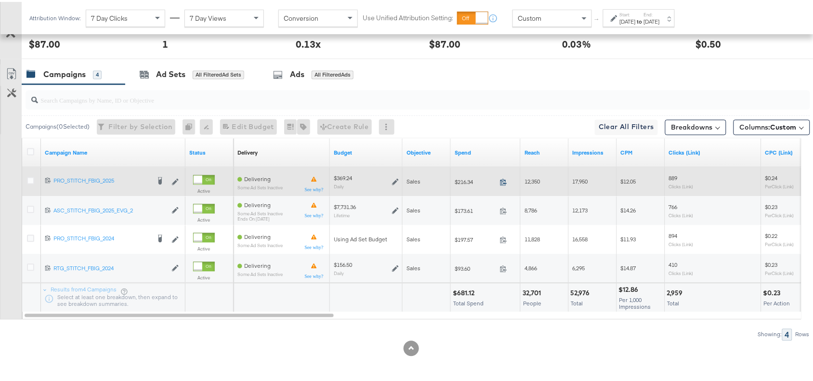
click at [500, 177] on icon at bounding box center [503, 180] width 7 height 7
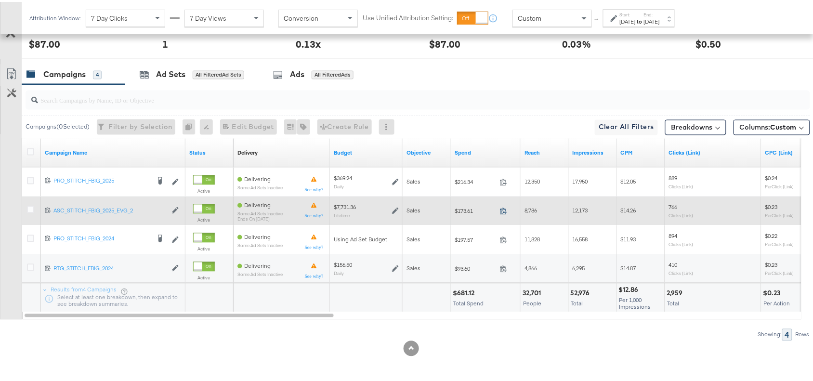
click at [501, 210] on icon at bounding box center [503, 209] width 7 height 7
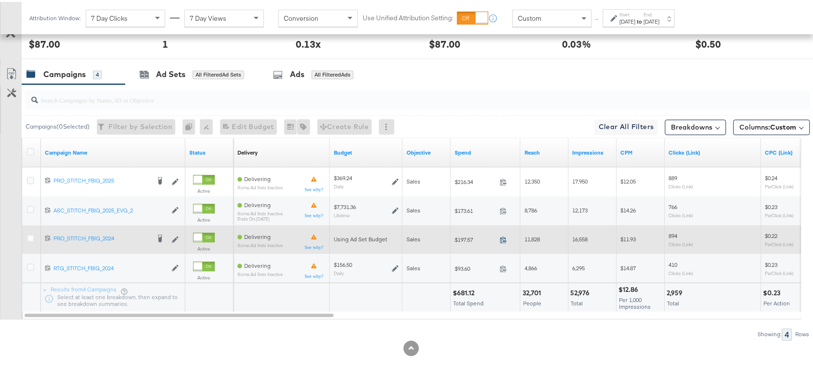
click at [506, 237] on icon at bounding box center [503, 237] width 7 height 7
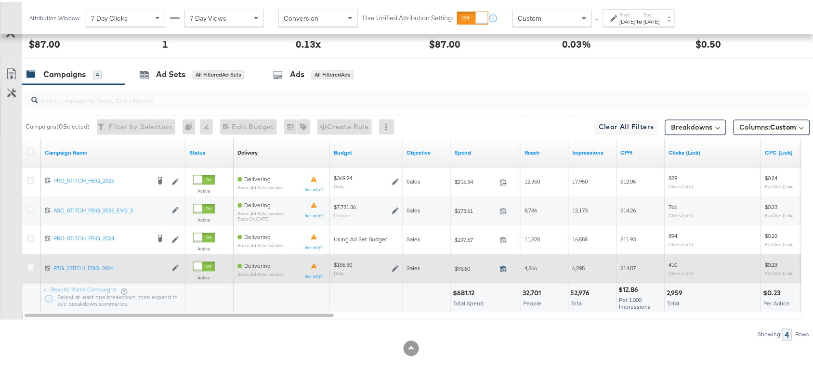
click at [502, 266] on icon at bounding box center [503, 266] width 7 height 7
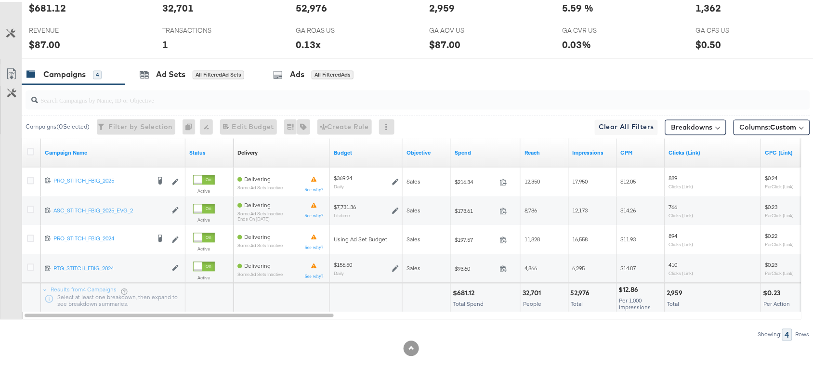
scroll to position [0, 0]
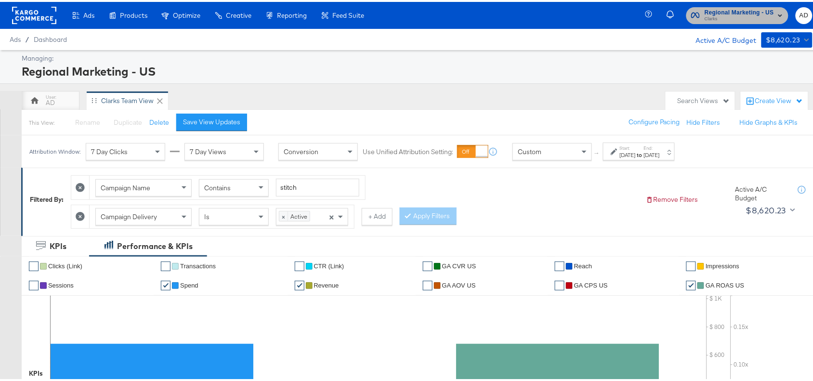
click at [749, 7] on span "Regional Marketing - US" at bounding box center [738, 11] width 69 height 10
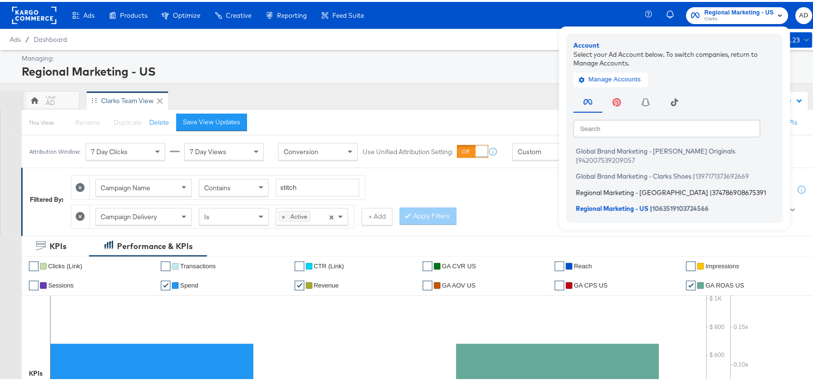
click at [602, 186] on span "Regional Marketing - [GEOGRAPHIC_DATA]" at bounding box center [642, 190] width 132 height 8
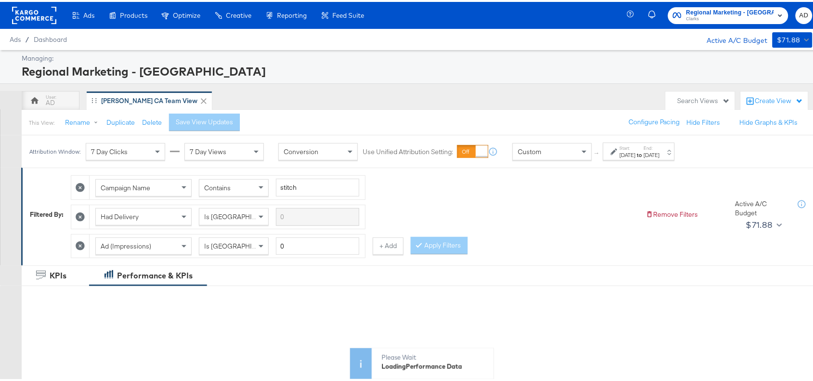
click at [635, 155] on div "[DATE]" at bounding box center [628, 153] width 16 height 8
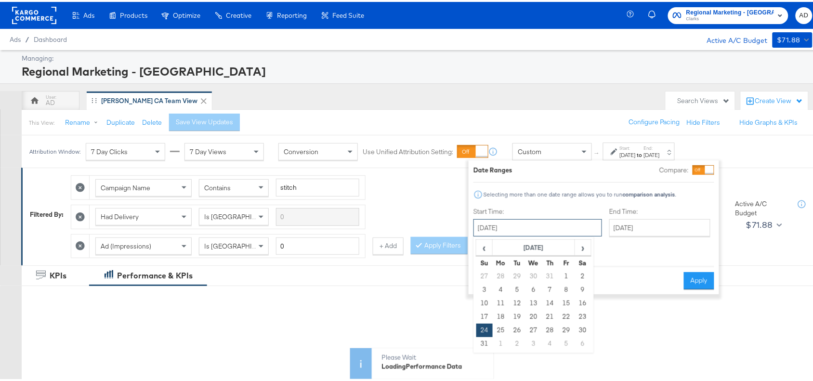
click at [550, 224] on input "[DATE]" at bounding box center [537, 225] width 129 height 17
click at [580, 244] on span "›" at bounding box center [582, 245] width 15 height 14
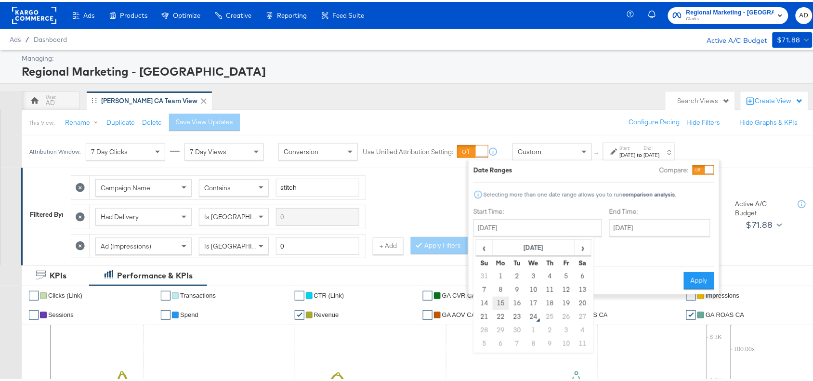
click at [494, 301] on td "15" at bounding box center [500, 301] width 16 height 13
type input "[DATE]"
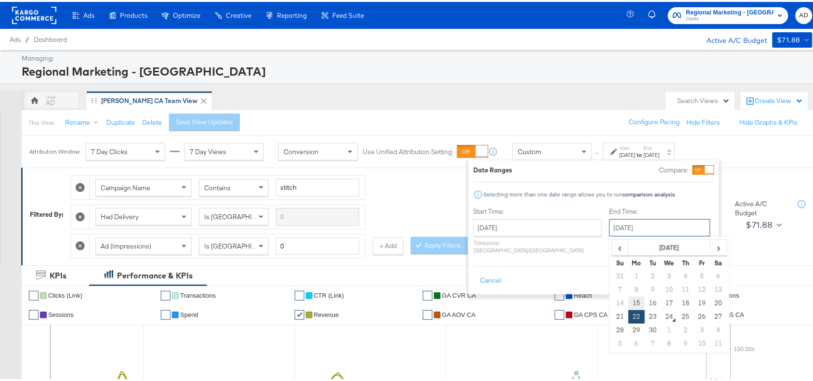
drag, startPoint x: 638, startPoint y: 226, endPoint x: 608, endPoint y: 302, distance: 82.1
click at [609, 234] on div "[DATE] ‹ [DATE] › Su Mo Tu We Th Fr Sa 31 1 2 3 4 5 6 7 8 9 10 11 12 13 14 15 1…" at bounding box center [659, 225] width 101 height 17
click at [628, 302] on td "15" at bounding box center [636, 301] width 16 height 13
type input "[DATE]"
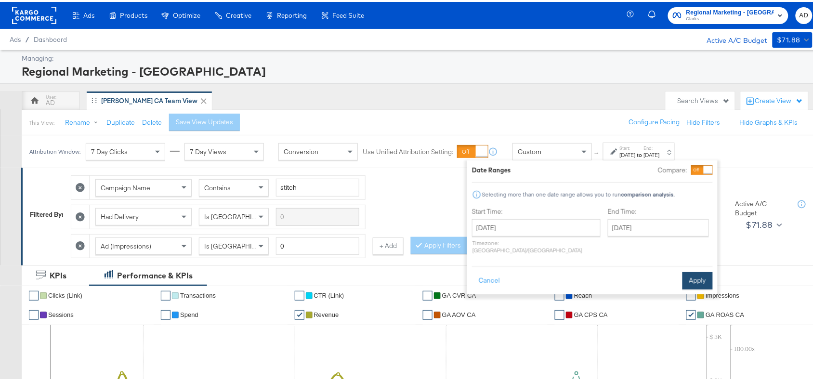
click at [697, 270] on button "Apply" at bounding box center [697, 278] width 30 height 17
